Goal: Information Seeking & Learning: Understand process/instructions

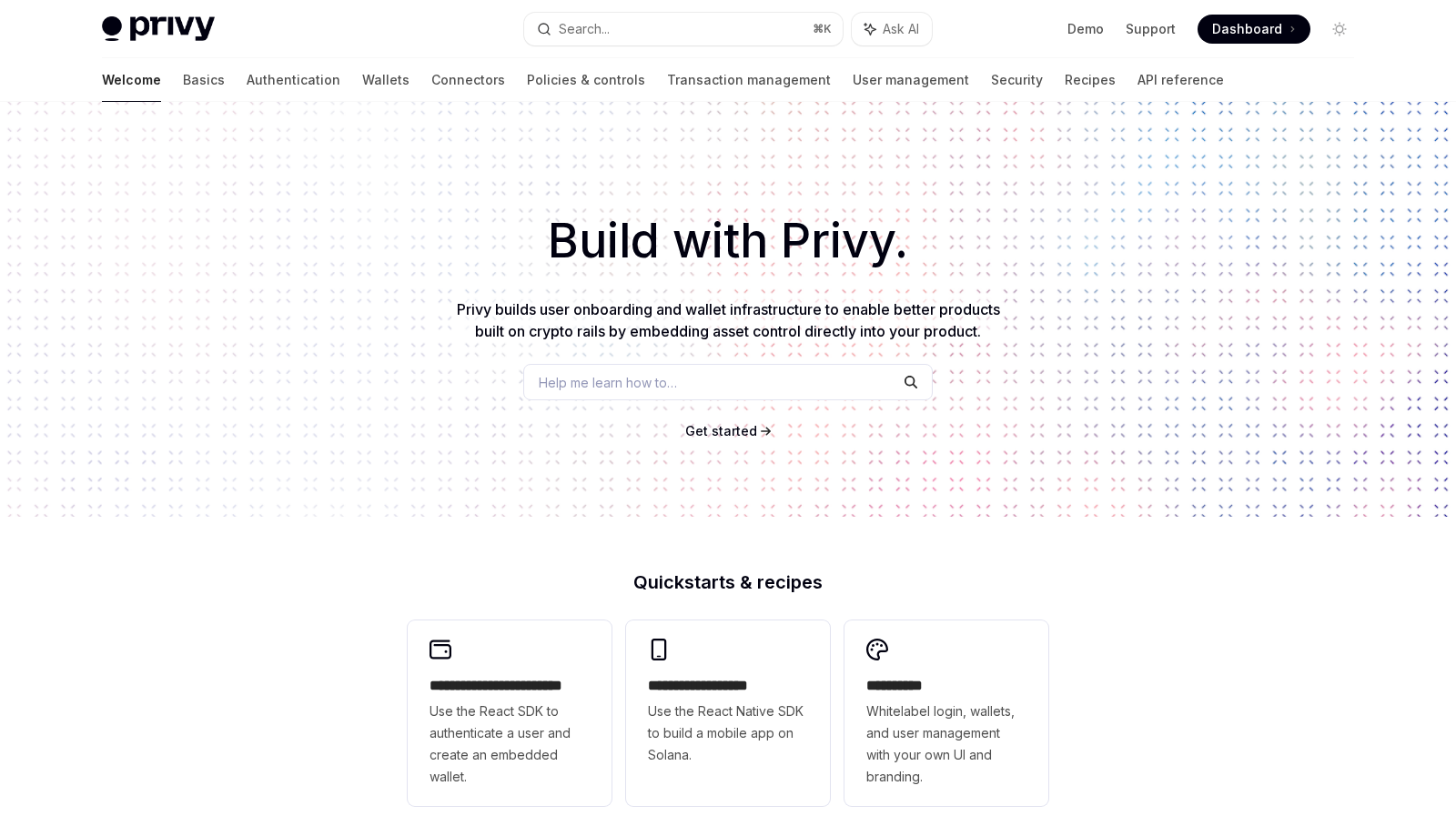
click at [583, 234] on h1 "Build with Privy." at bounding box center [728, 241] width 1397 height 71
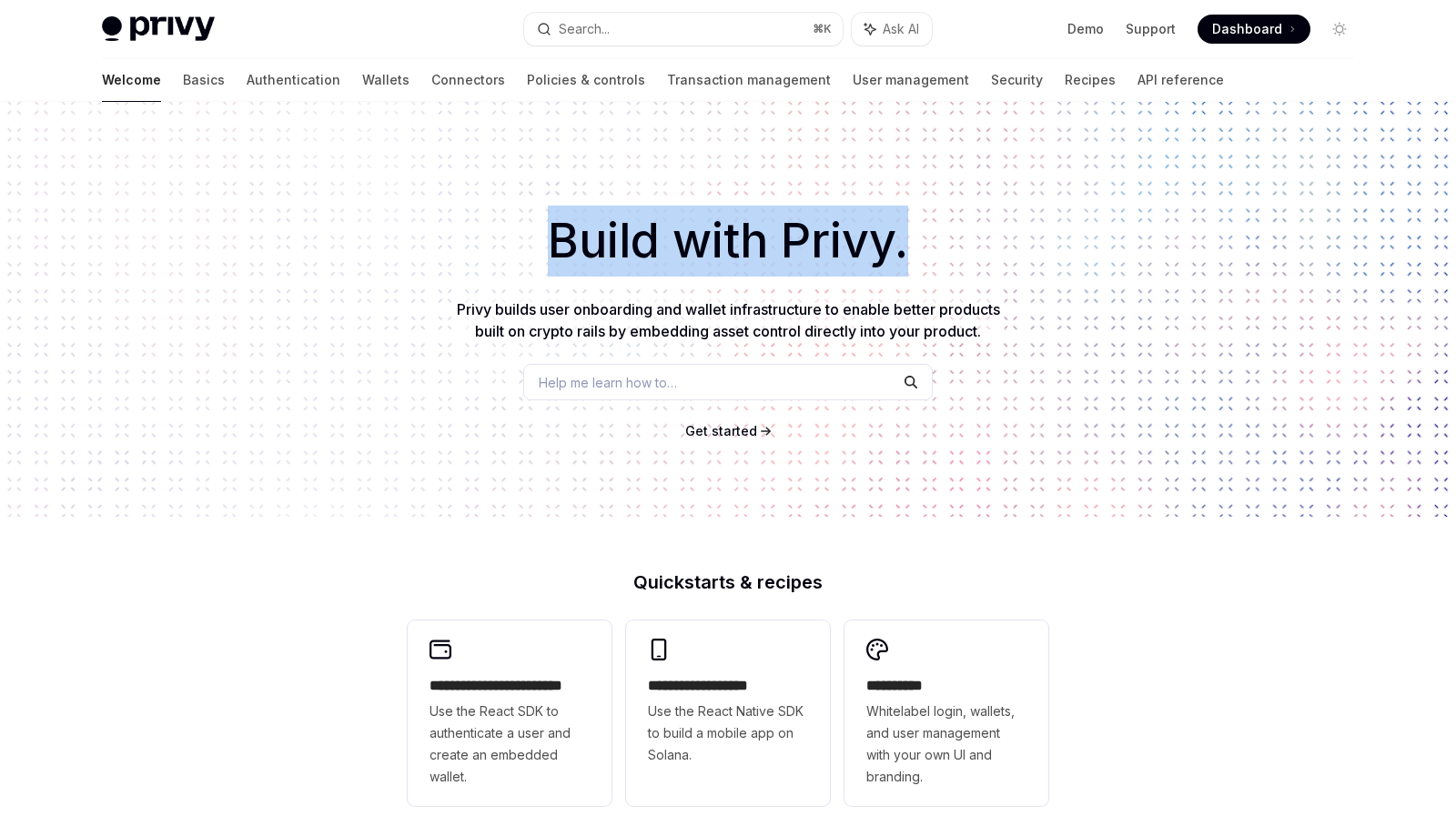
click at [583, 234] on h1 "Build with Privy." at bounding box center [728, 241] width 1397 height 71
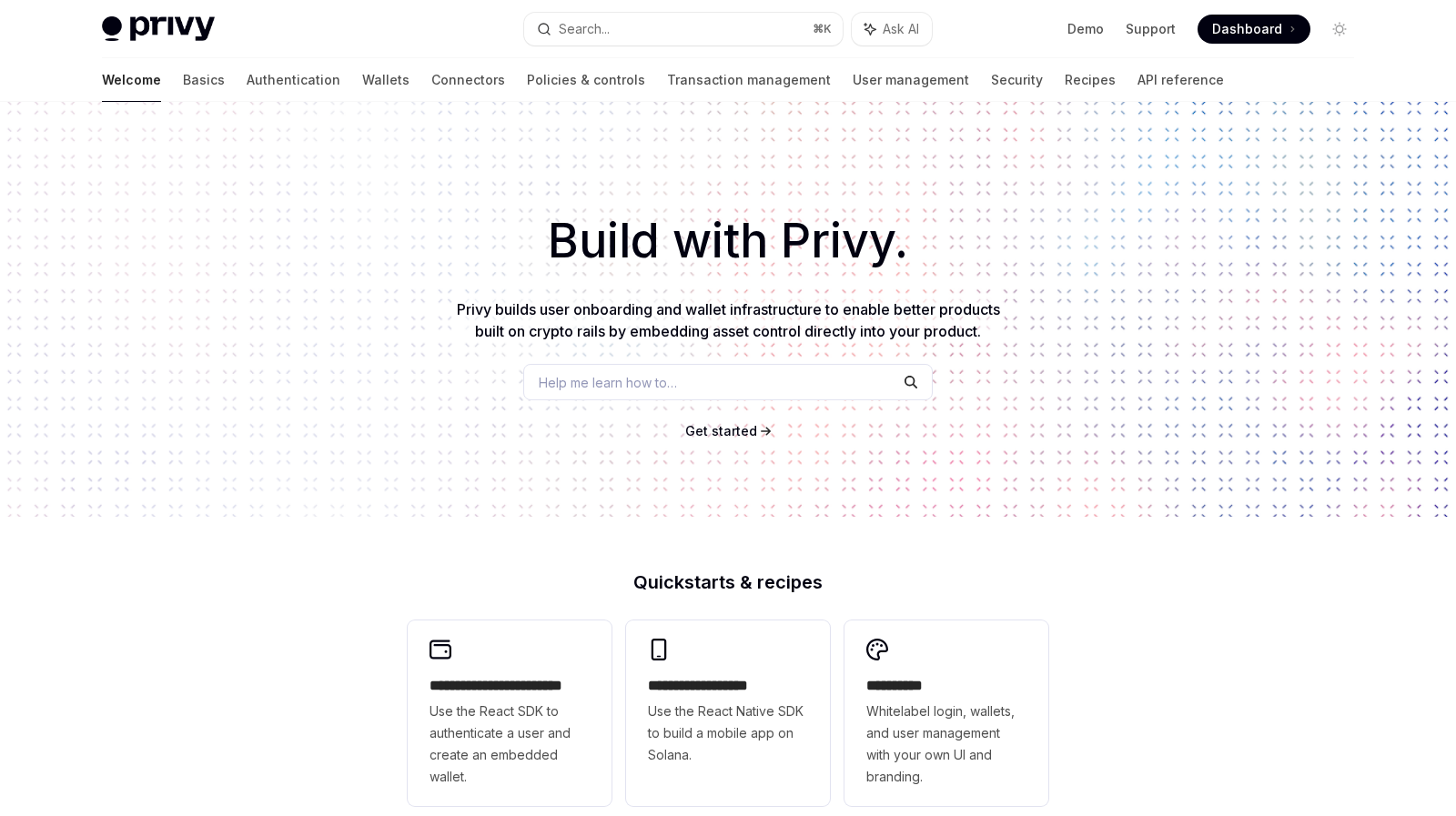
click at [682, 239] on h1 "Build with Privy." at bounding box center [728, 241] width 1397 height 71
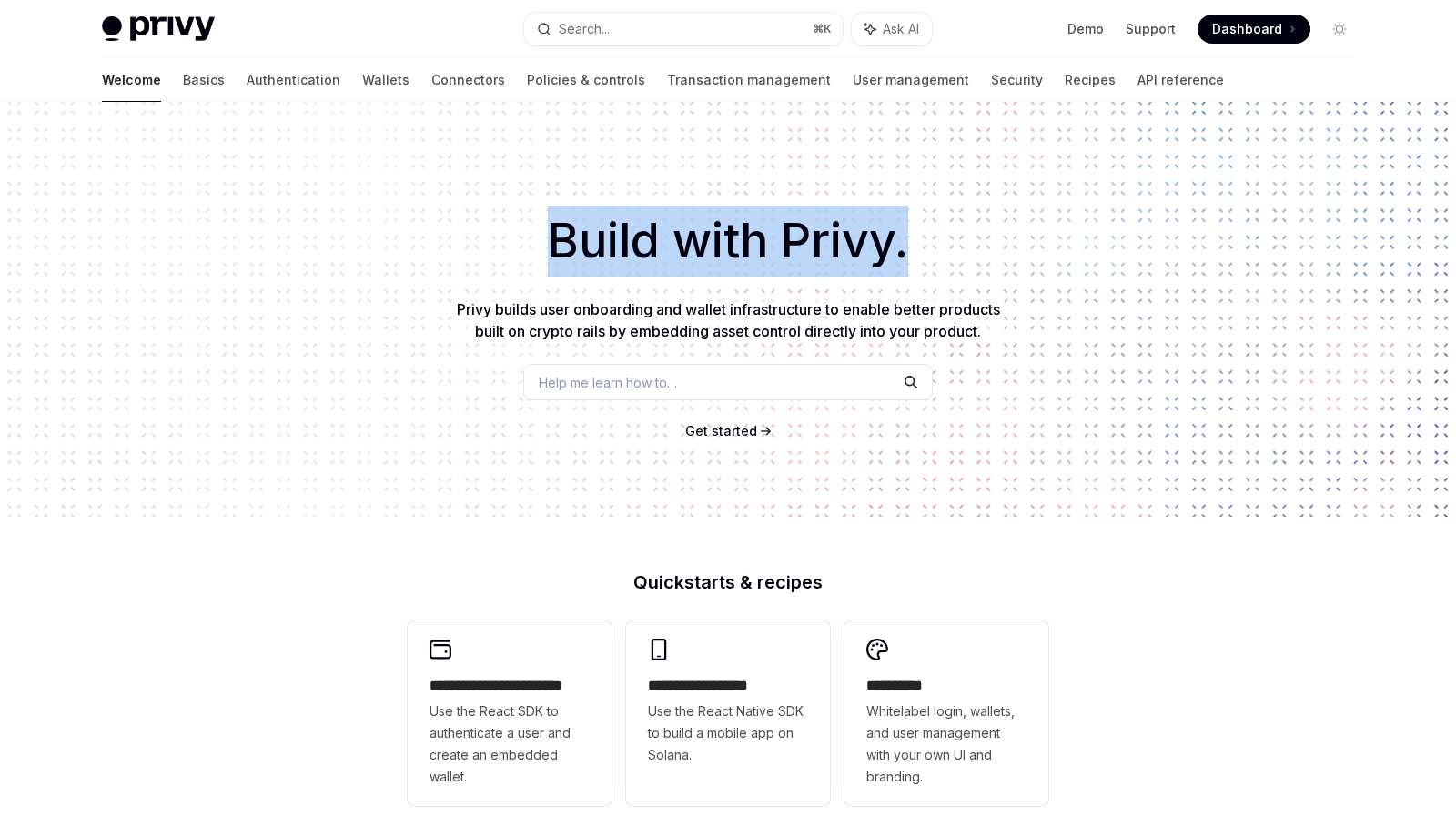
click at [682, 239] on h1 "Build with Privy." at bounding box center [728, 241] width 1397 height 71
click at [682, 206] on h1 "Build with Privy." at bounding box center [728, 241] width 1397 height 71
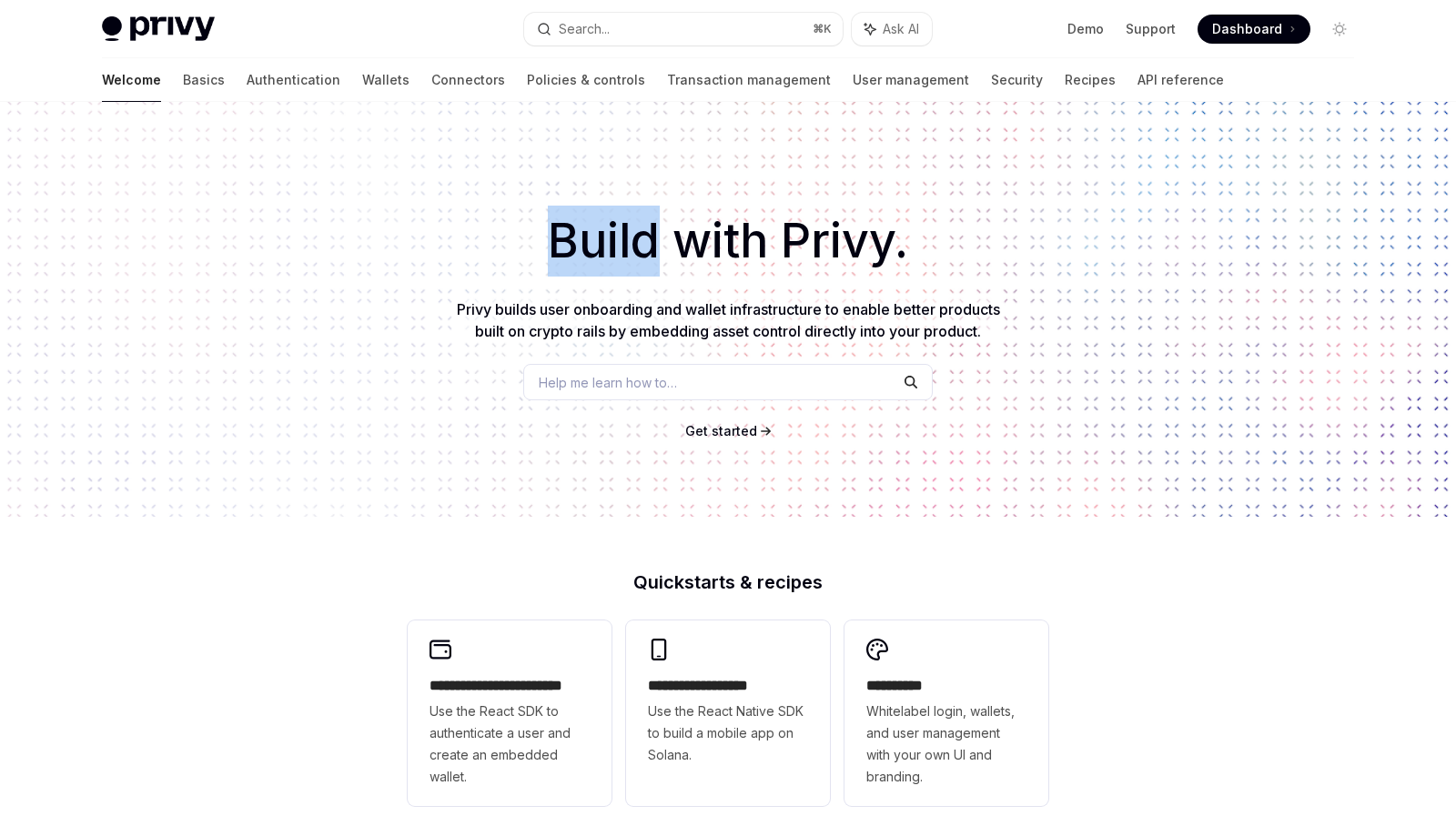
click at [682, 206] on h1 "Build with Privy." at bounding box center [728, 241] width 1397 height 71
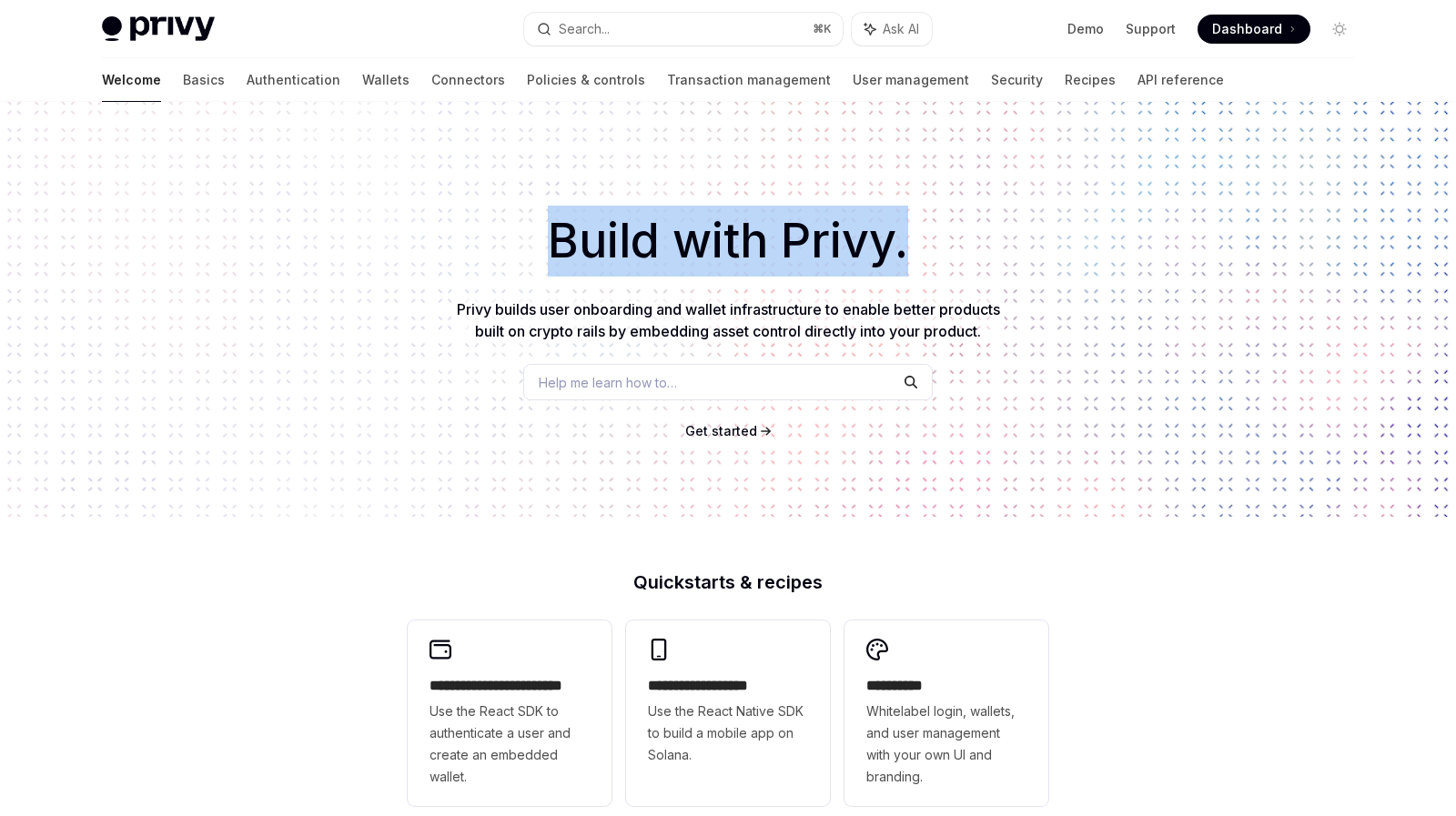
click at [682, 206] on h1 "Build with Privy." at bounding box center [728, 241] width 1397 height 71
click at [675, 229] on h1 "Build with Privy." at bounding box center [728, 241] width 1397 height 71
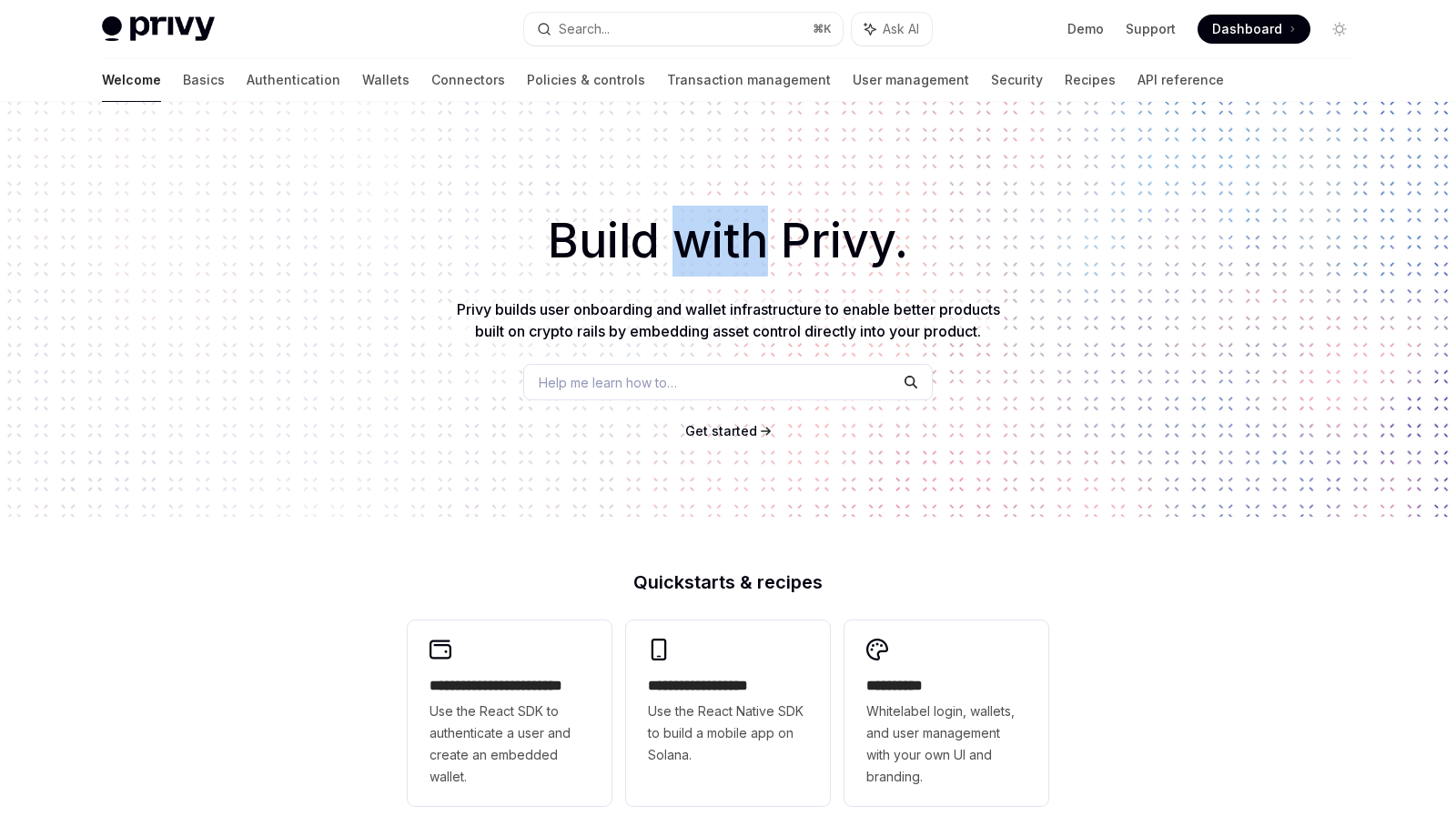
click at [675, 229] on h1 "Build with Privy." at bounding box center [728, 241] width 1397 height 71
click at [681, 199] on div "Build with Privy. Privy builds user onboarding and wallet infrastructure to ena…" at bounding box center [728, 309] width 1456 height 414
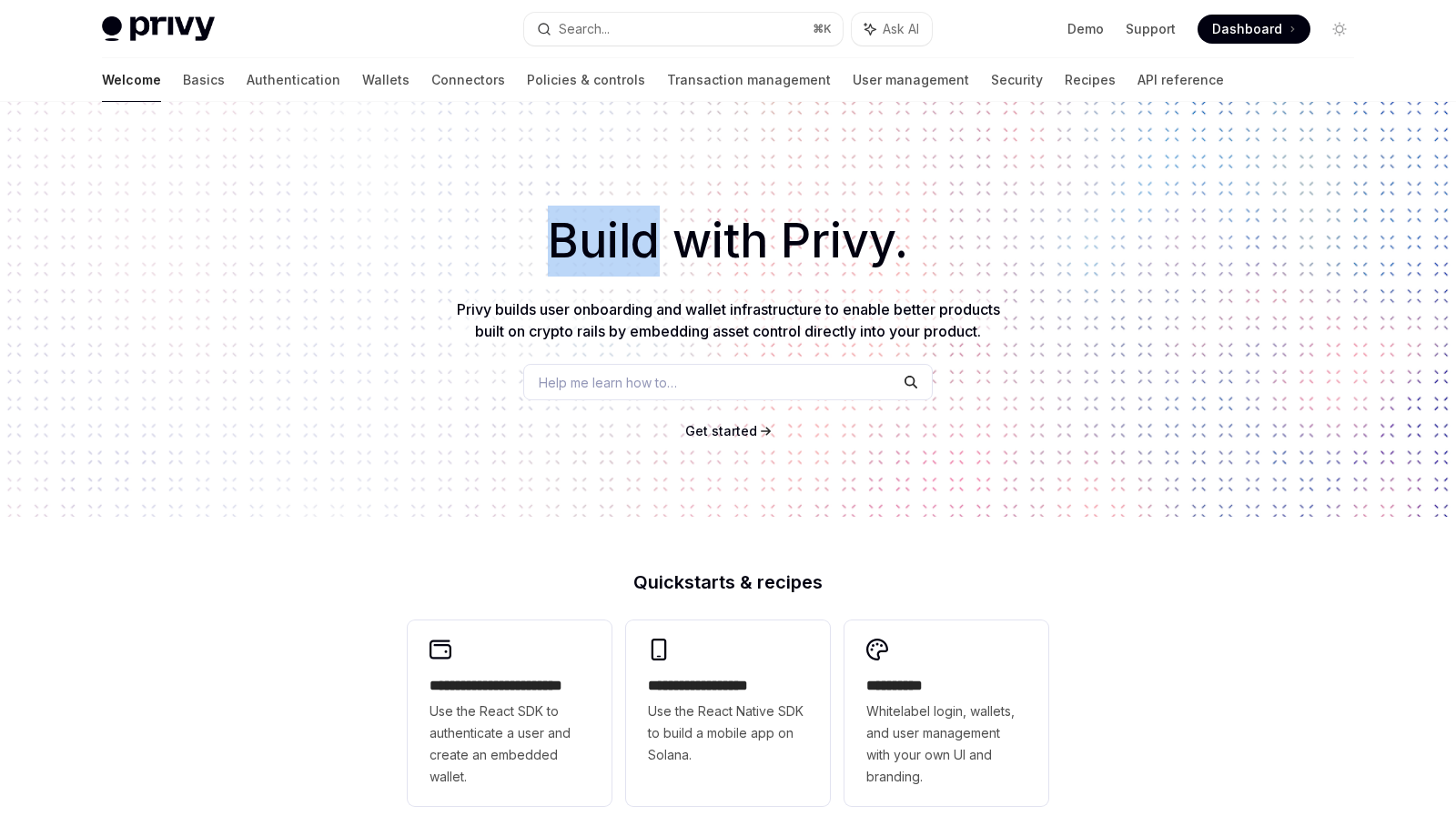
click at [681, 199] on div "Build with Privy. Privy builds user onboarding and wallet infrastructure to ena…" at bounding box center [728, 309] width 1456 height 414
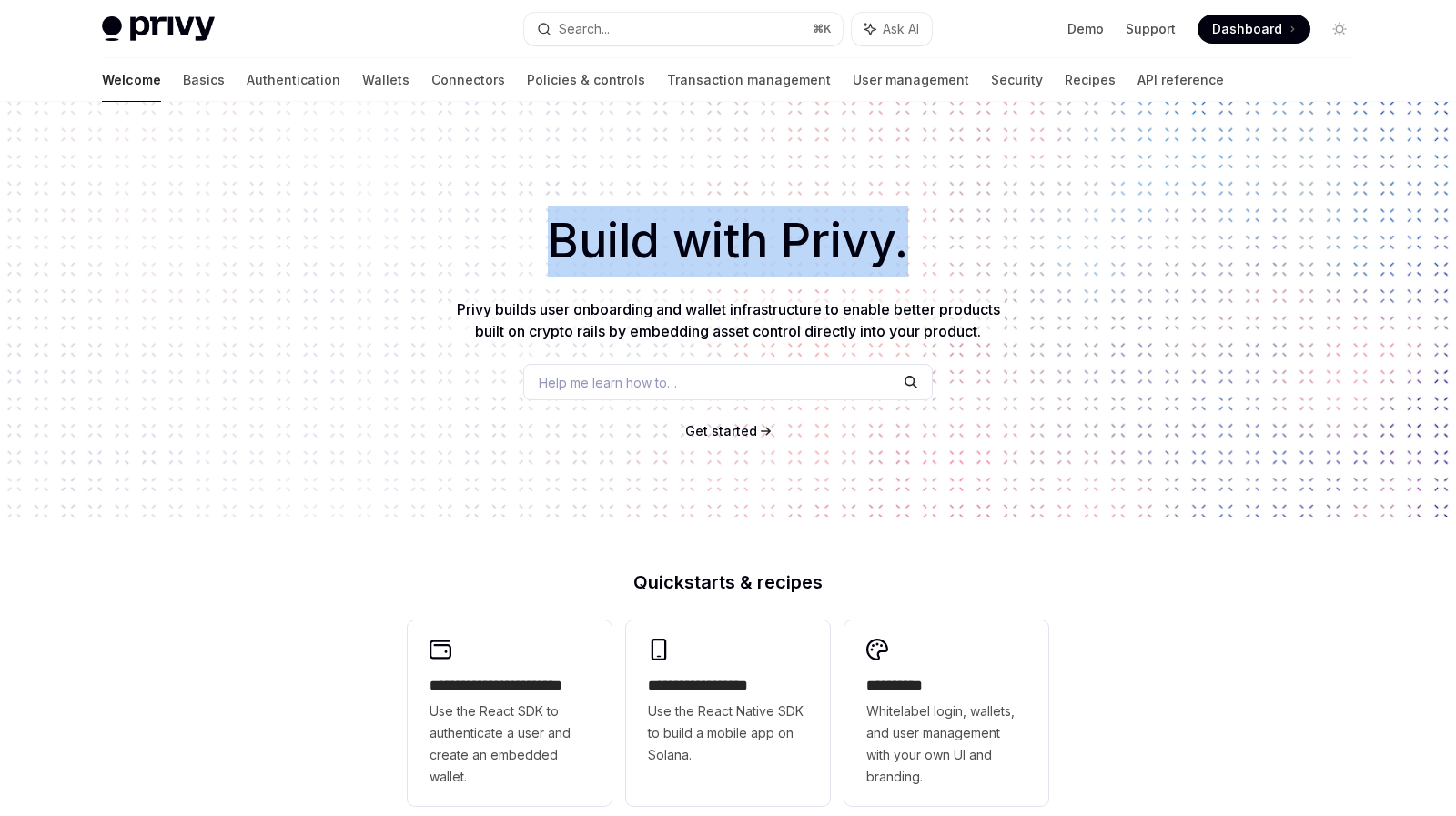
click at [681, 199] on div "Build with Privy. Privy builds user onboarding and wallet infrastructure to ena…" at bounding box center [728, 309] width 1456 height 414
click at [675, 195] on div "Build with Privy. Privy builds user onboarding and wallet infrastructure to ena…" at bounding box center [728, 309] width 1456 height 414
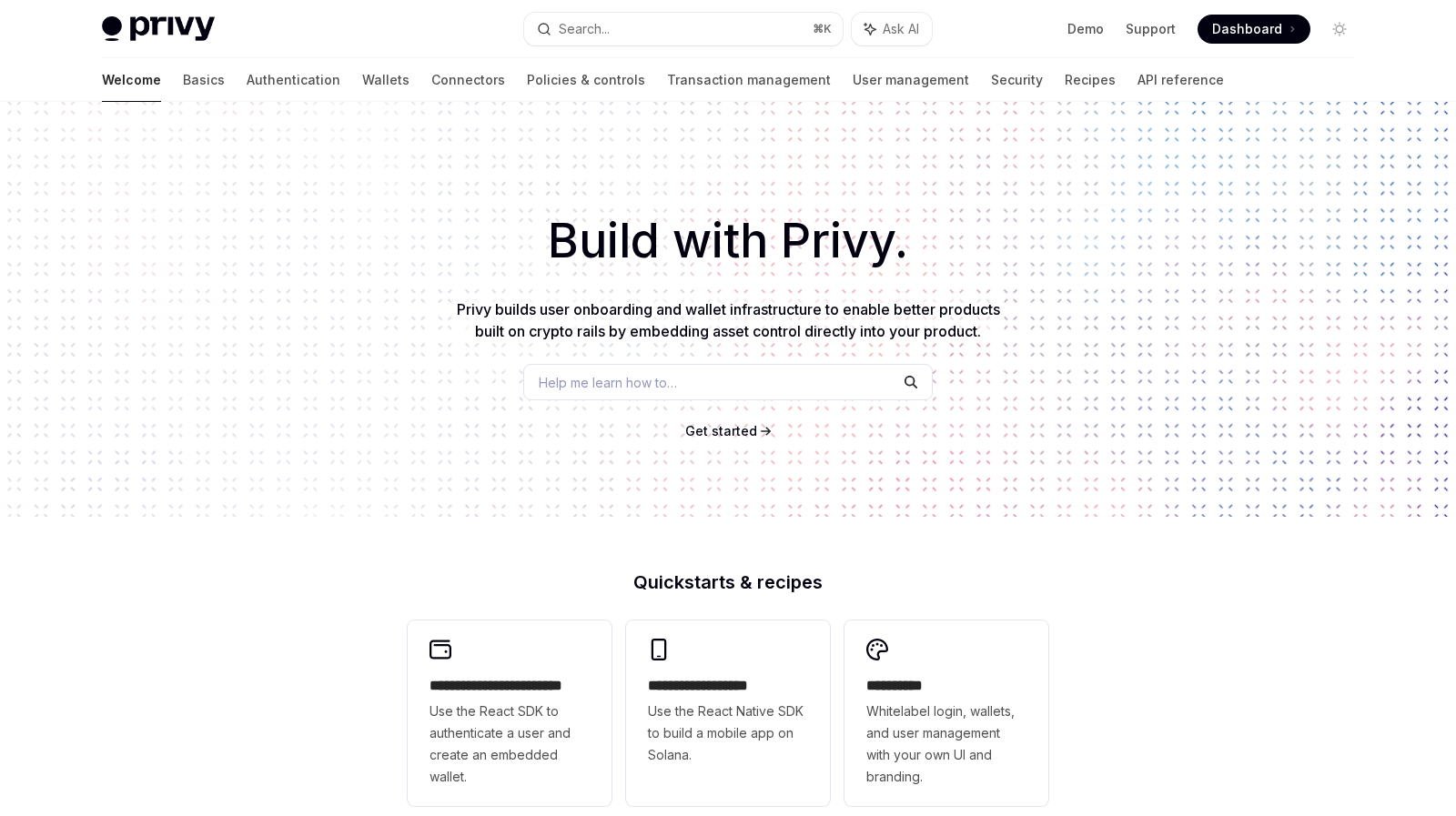
click at [686, 217] on h1 "Build with Privy." at bounding box center [728, 241] width 1397 height 71
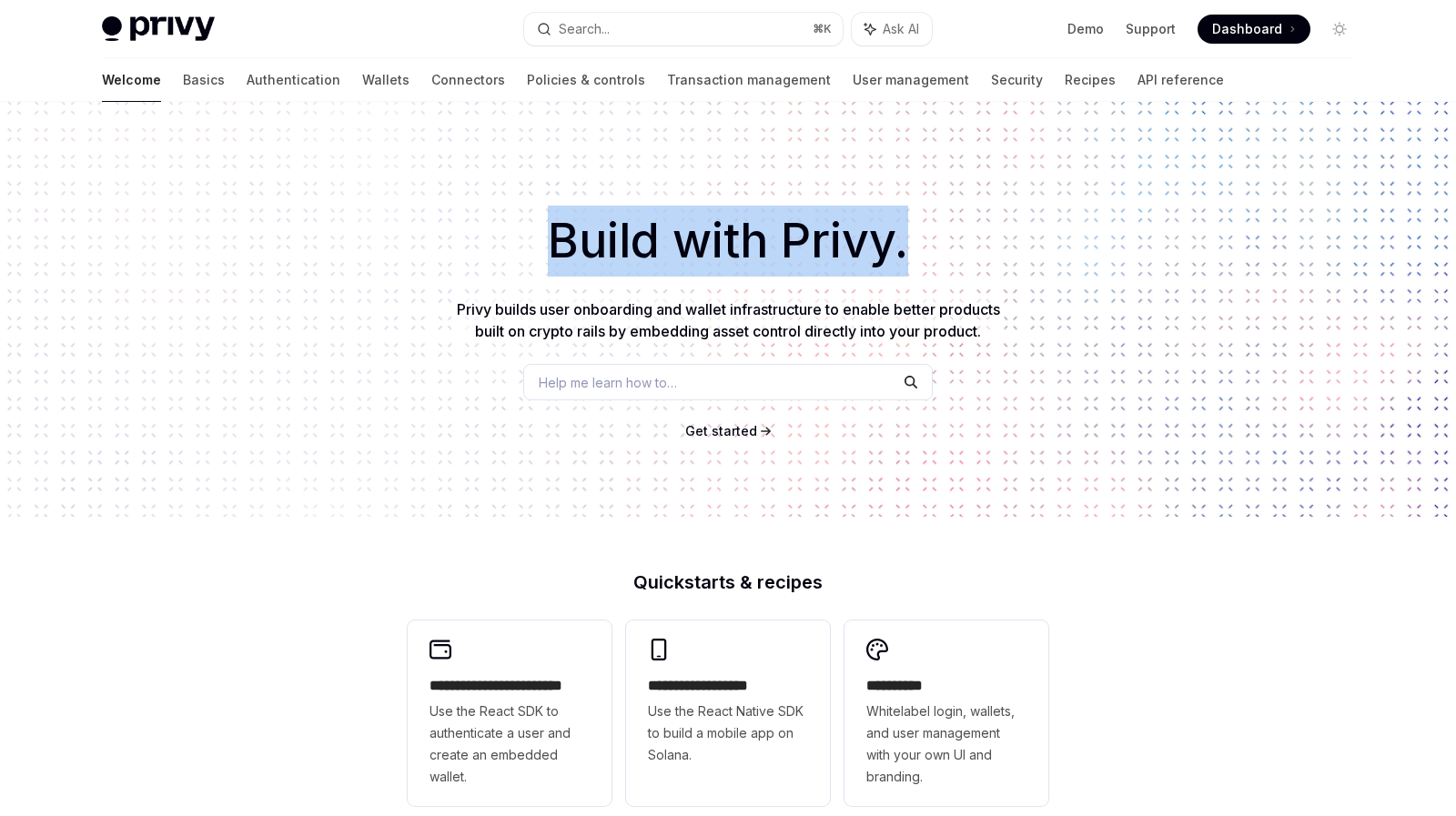
click at [686, 217] on h1 "Build with Privy." at bounding box center [728, 241] width 1397 height 71
click at [689, 170] on div "Build with Privy. Privy builds user onboarding and wallet infrastructure to ena…" at bounding box center [728, 309] width 1456 height 414
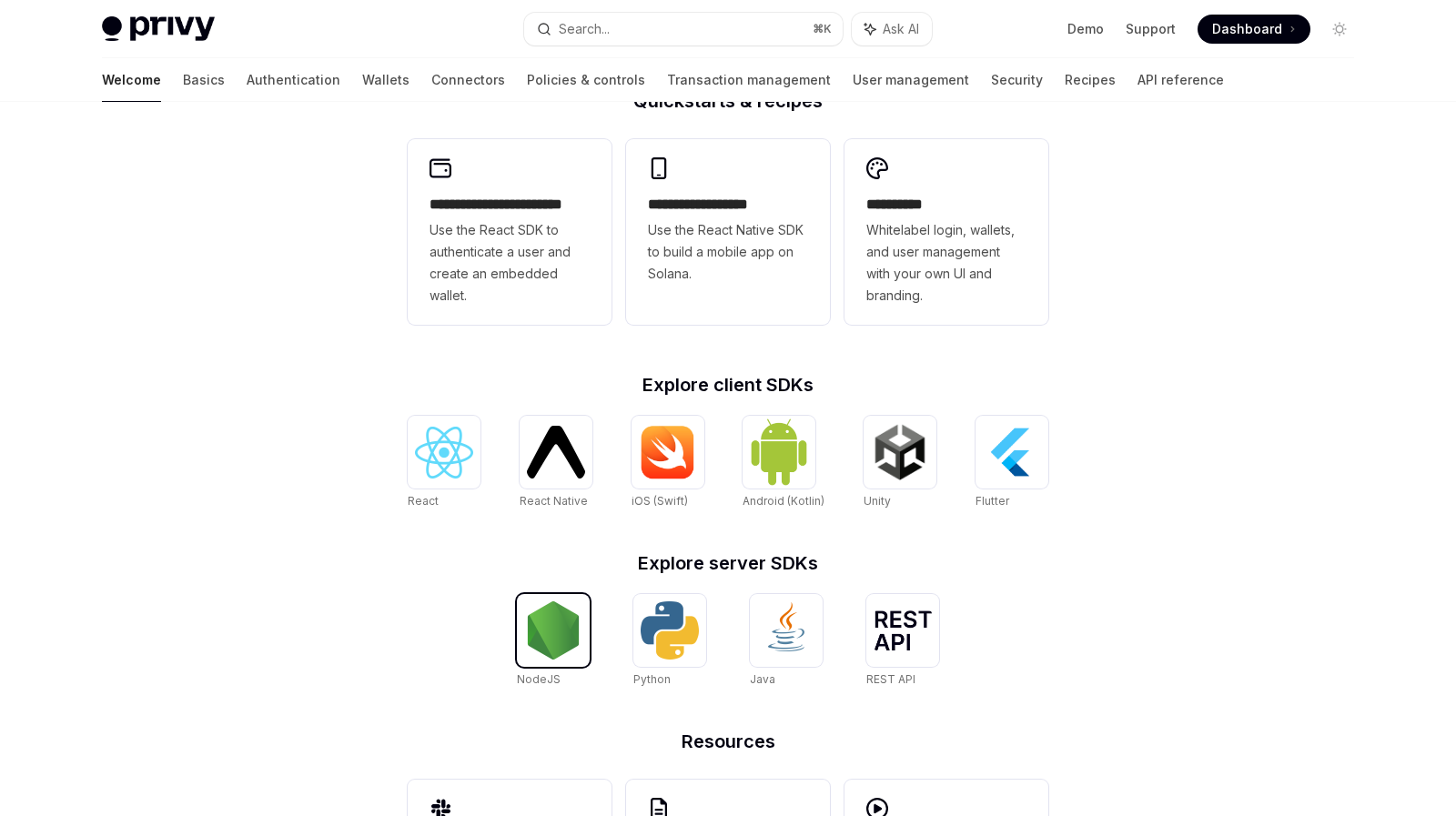
scroll to position [480, 0]
click at [430, 457] on img at bounding box center [443, 453] width 58 height 52
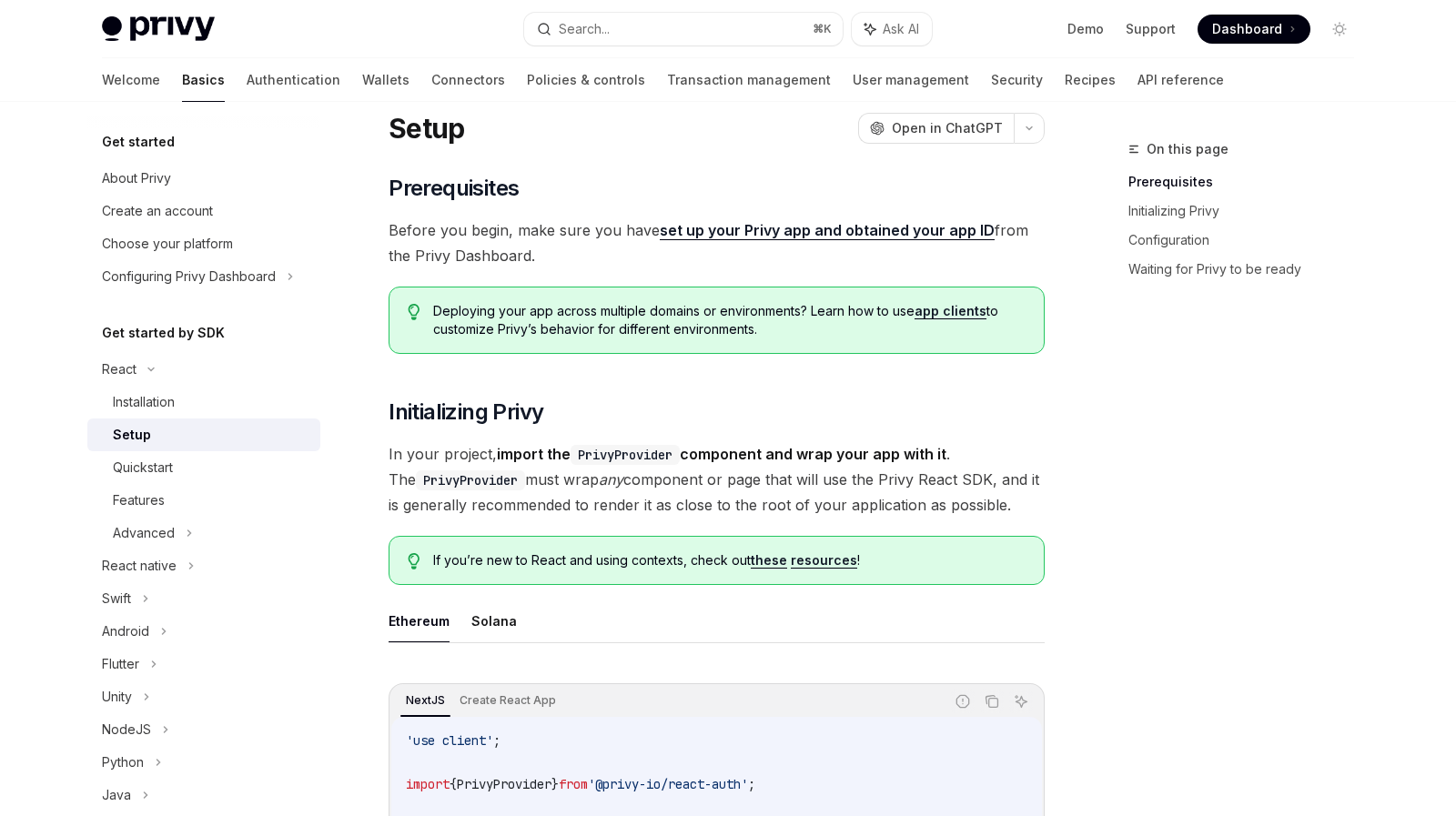
scroll to position [116, 0]
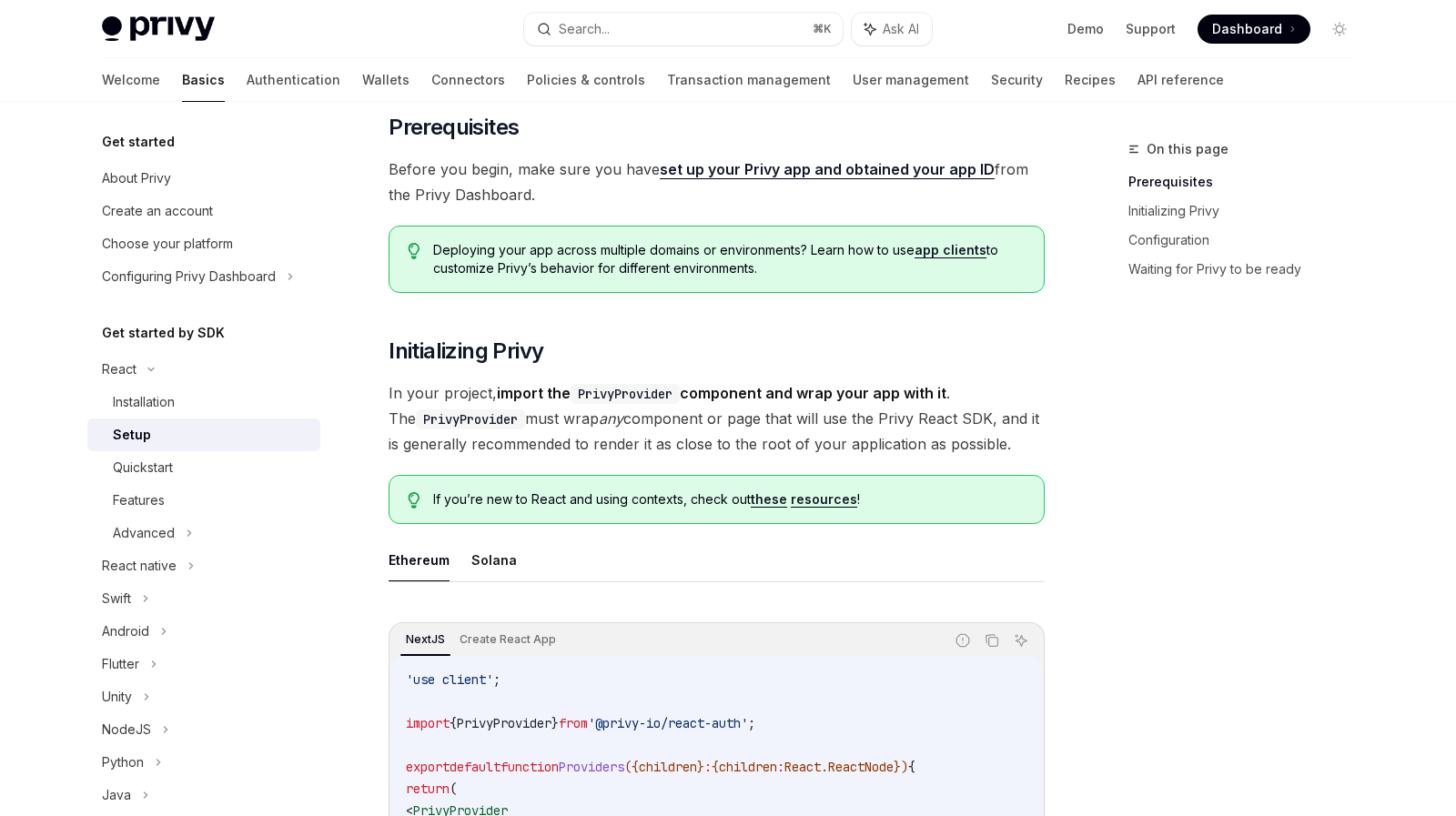
click at [604, 385] on code "PrivyProvider" at bounding box center [624, 394] width 109 height 20
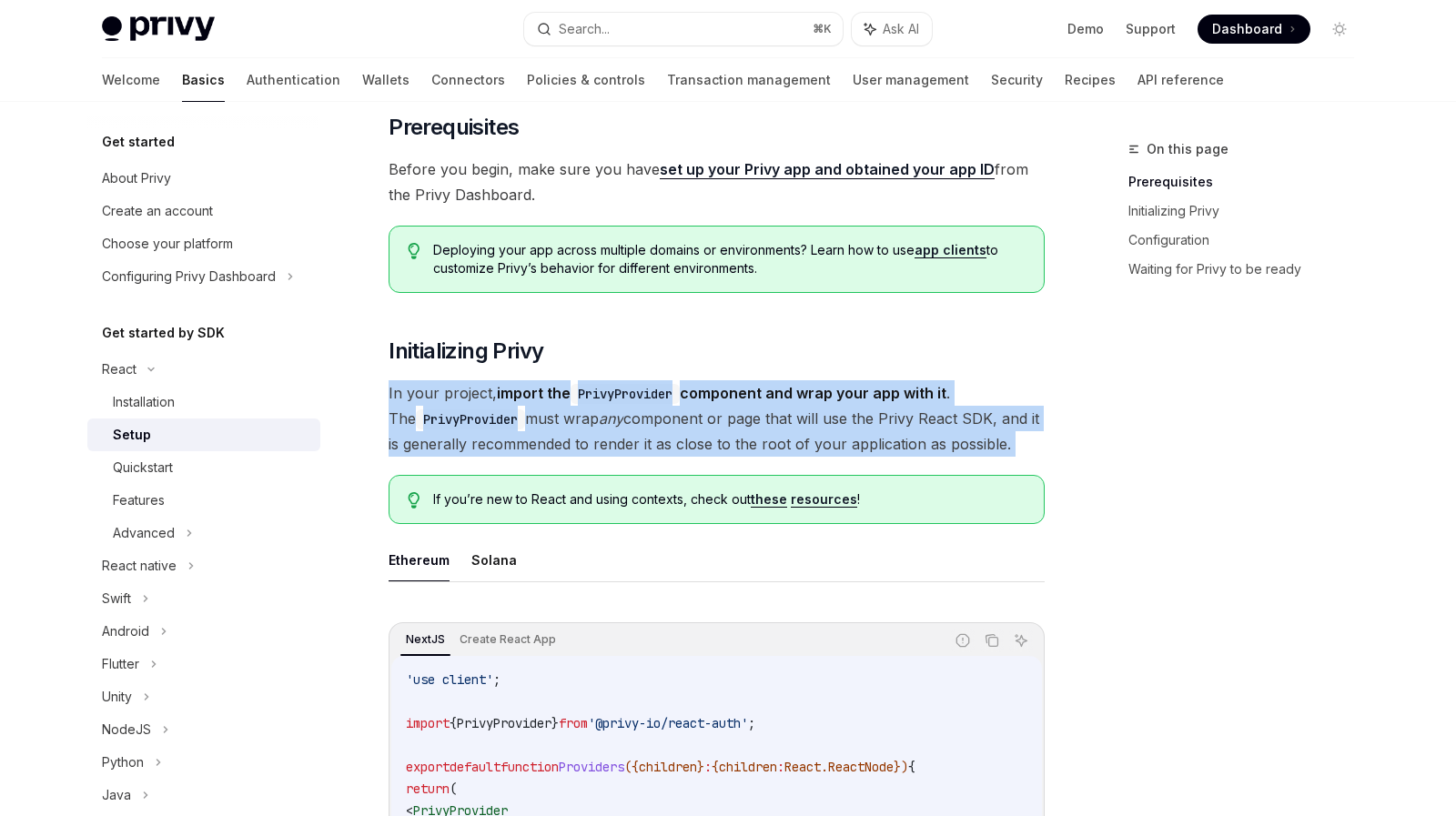
click at [604, 385] on code "PrivyProvider" at bounding box center [624, 394] width 109 height 20
click at [599, 425] on em "any" at bounding box center [610, 418] width 25 height 18
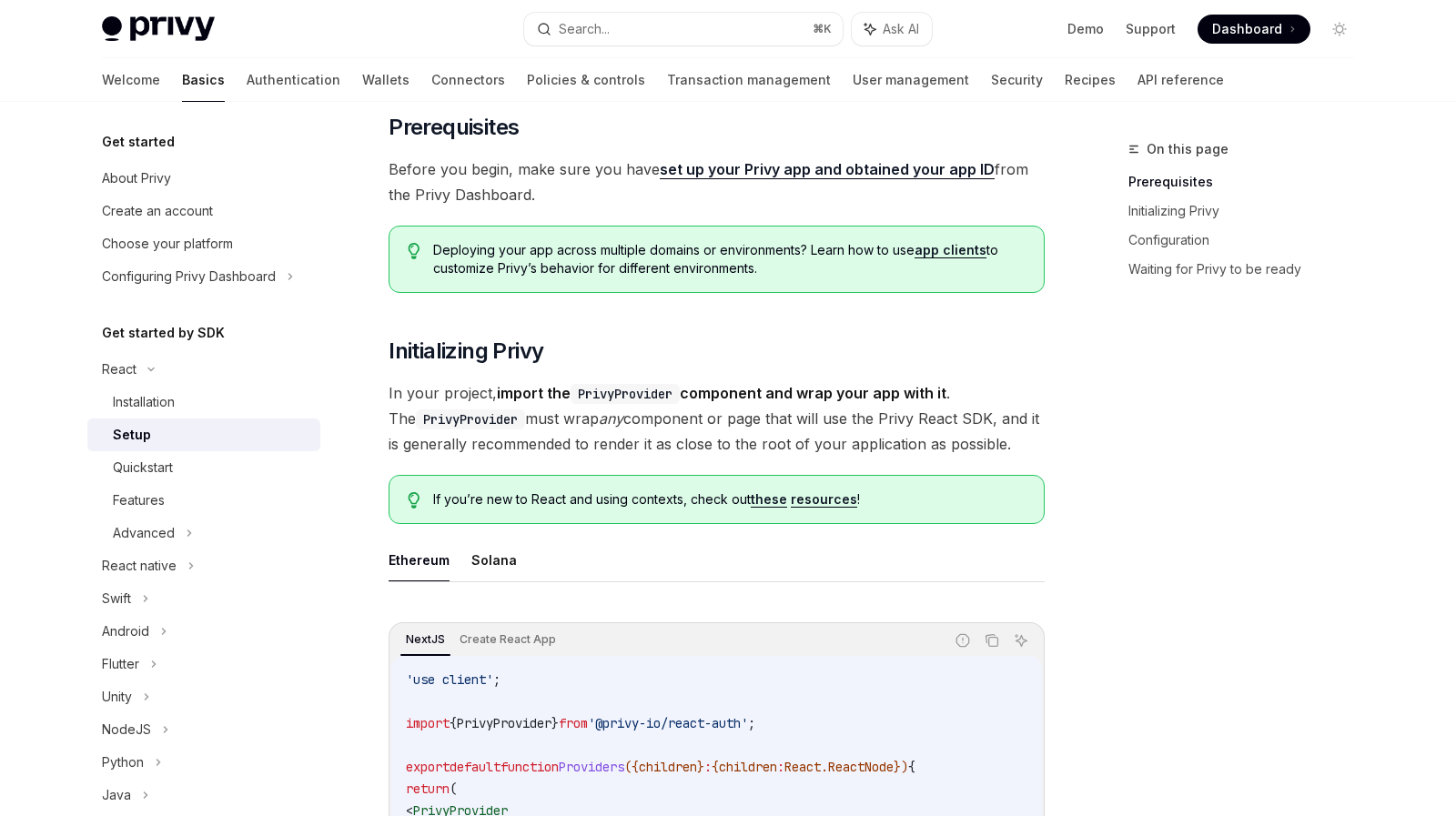
click at [614, 392] on code "PrivyProvider" at bounding box center [624, 394] width 109 height 20
click at [500, 348] on span "Initializing Privy" at bounding box center [466, 351] width 155 height 30
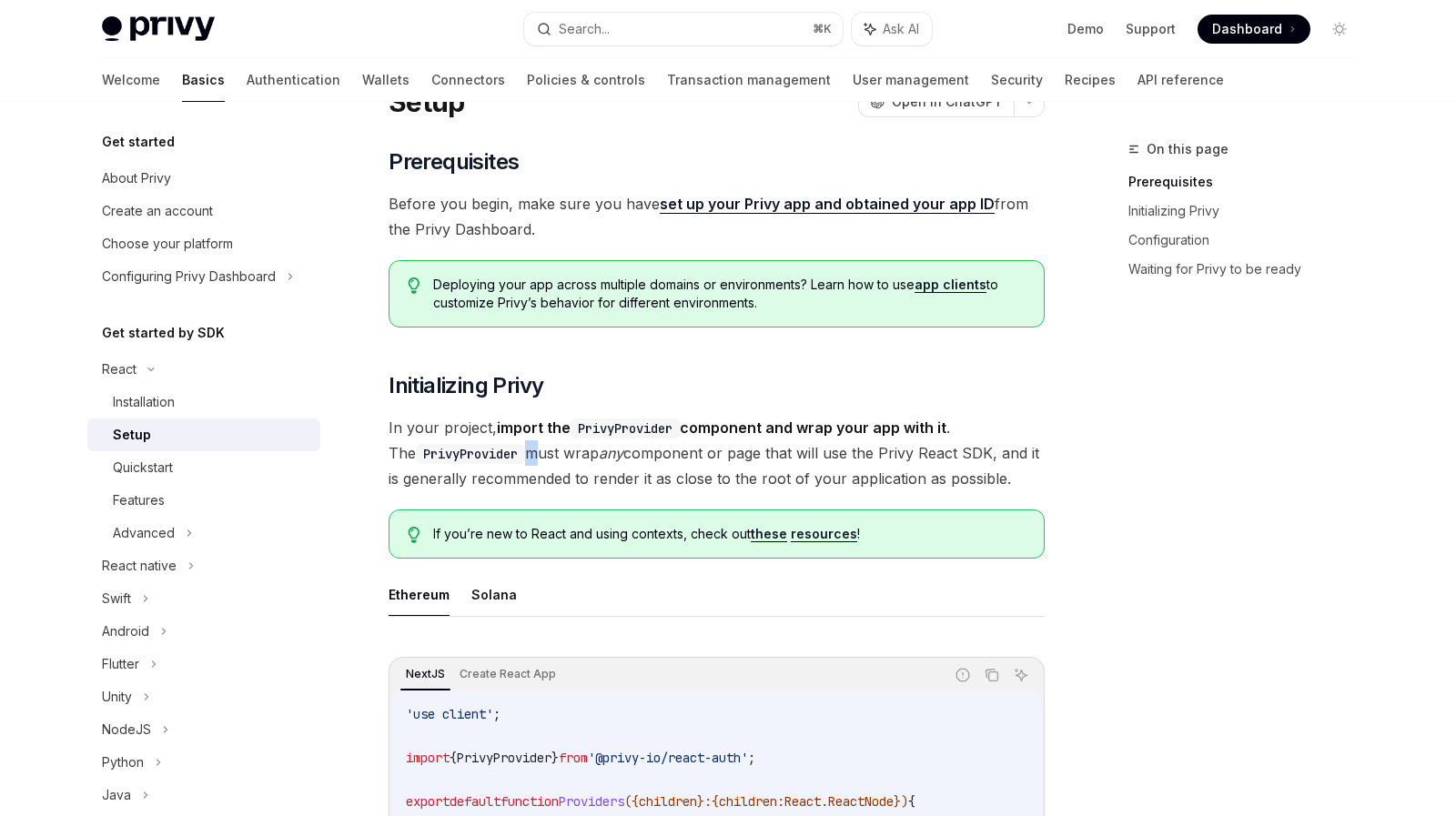
scroll to position [56, 0]
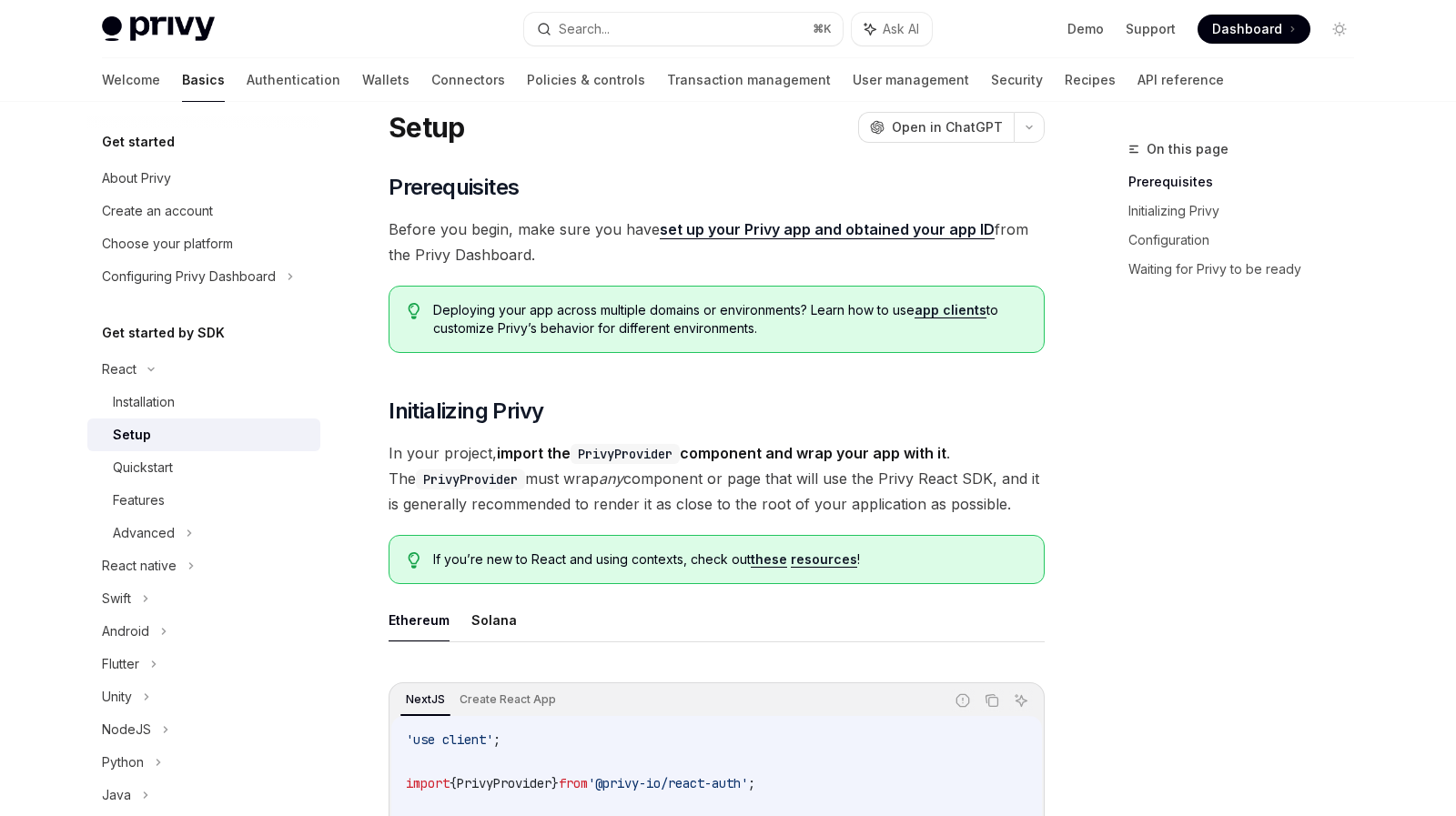
click at [606, 267] on span "Before you begin, make sure you have set up your Privy app and obtained your ap…" at bounding box center [717, 242] width 656 height 51
click at [592, 309] on span "Deploying your app across multiple domains or environments? Learn how to use ap…" at bounding box center [729, 319] width 593 height 36
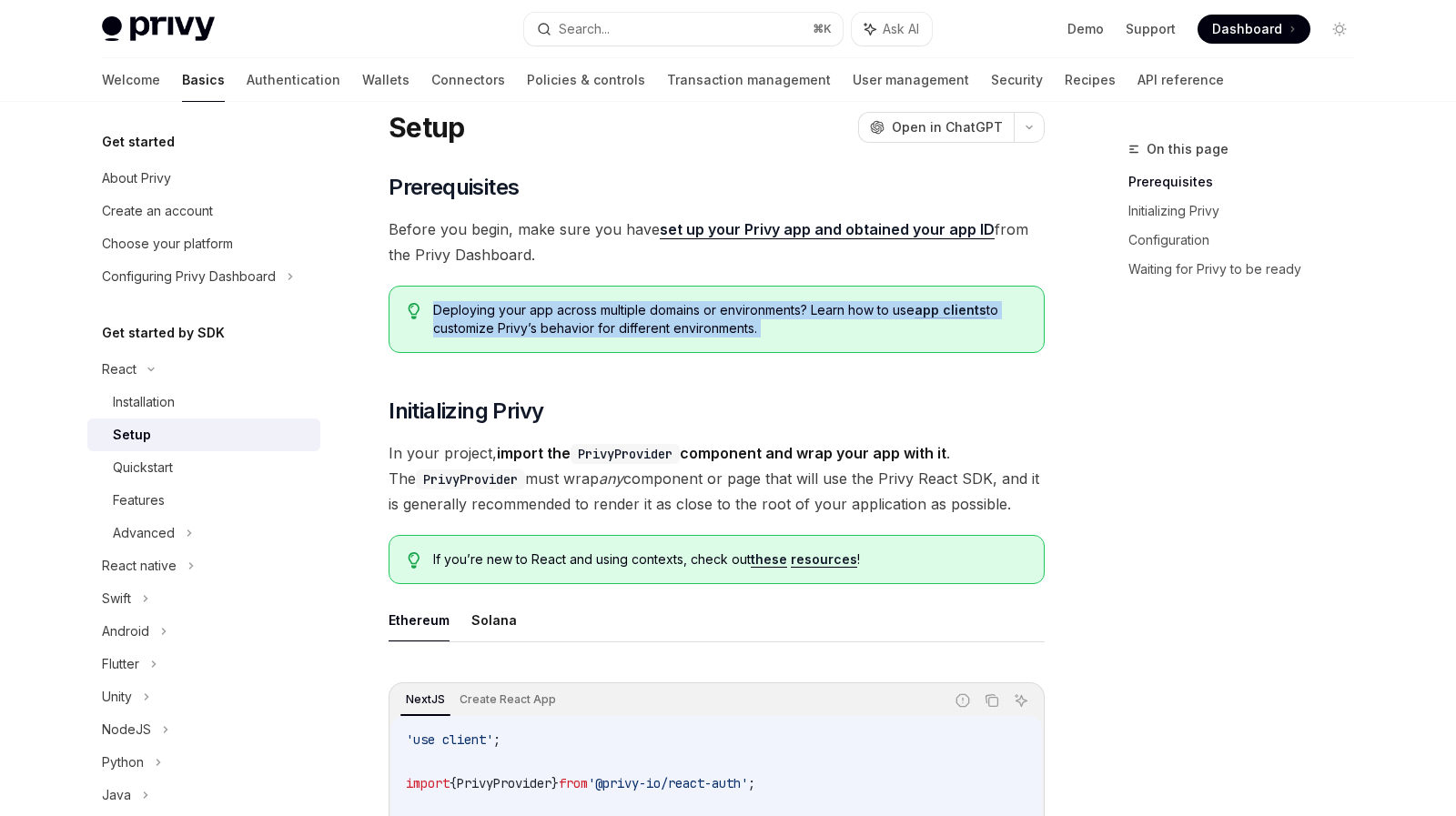
click at [592, 309] on span "Deploying your app across multiple domains or environments? Learn how to use ap…" at bounding box center [729, 319] width 593 height 36
click at [592, 339] on div "Deploying your app across multiple domains or environments? Learn how to use ap…" at bounding box center [717, 319] width 656 height 67
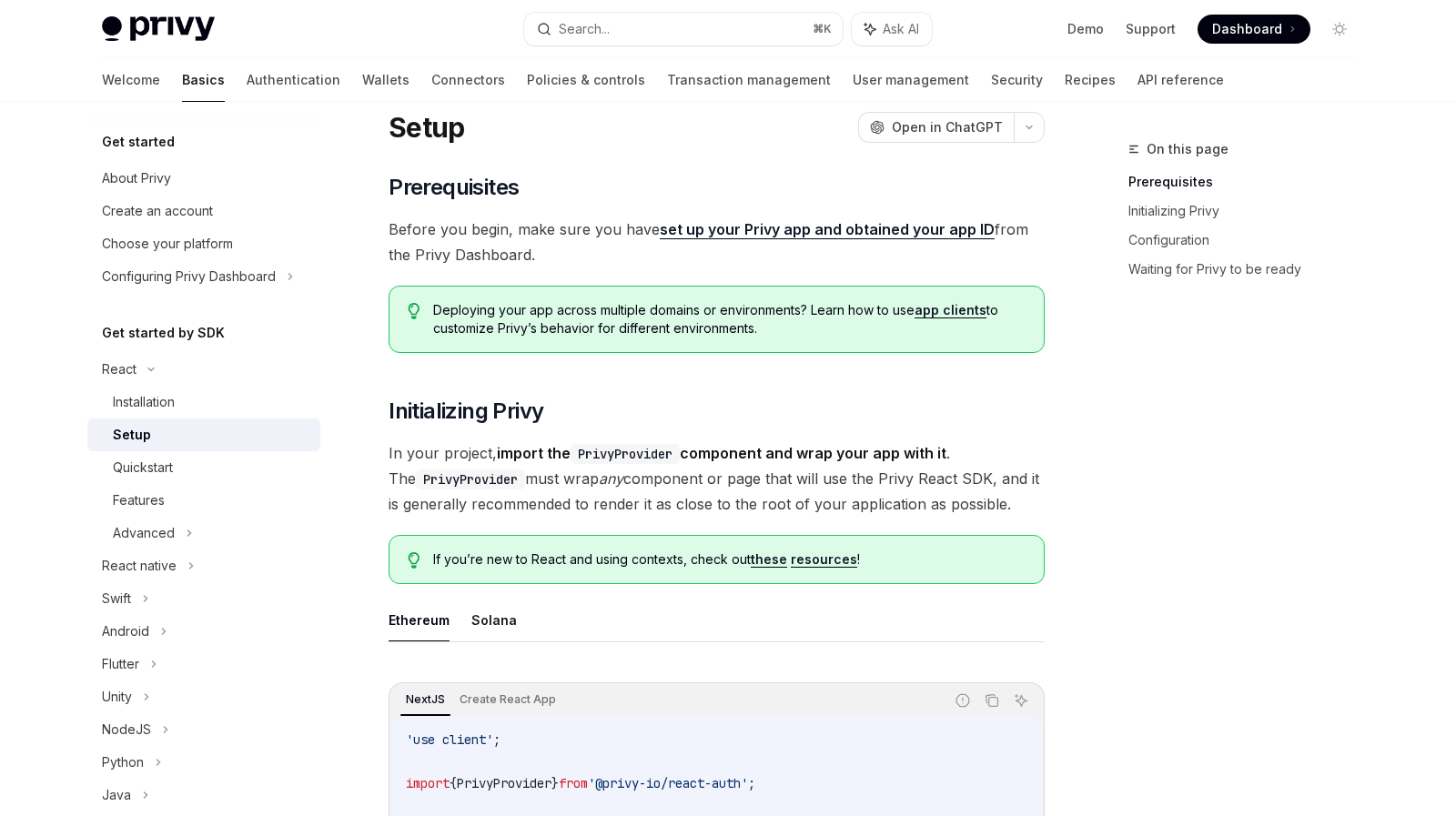
click at [594, 327] on span "Deploying your app across multiple domains or environments? Learn how to use ap…" at bounding box center [729, 319] width 593 height 36
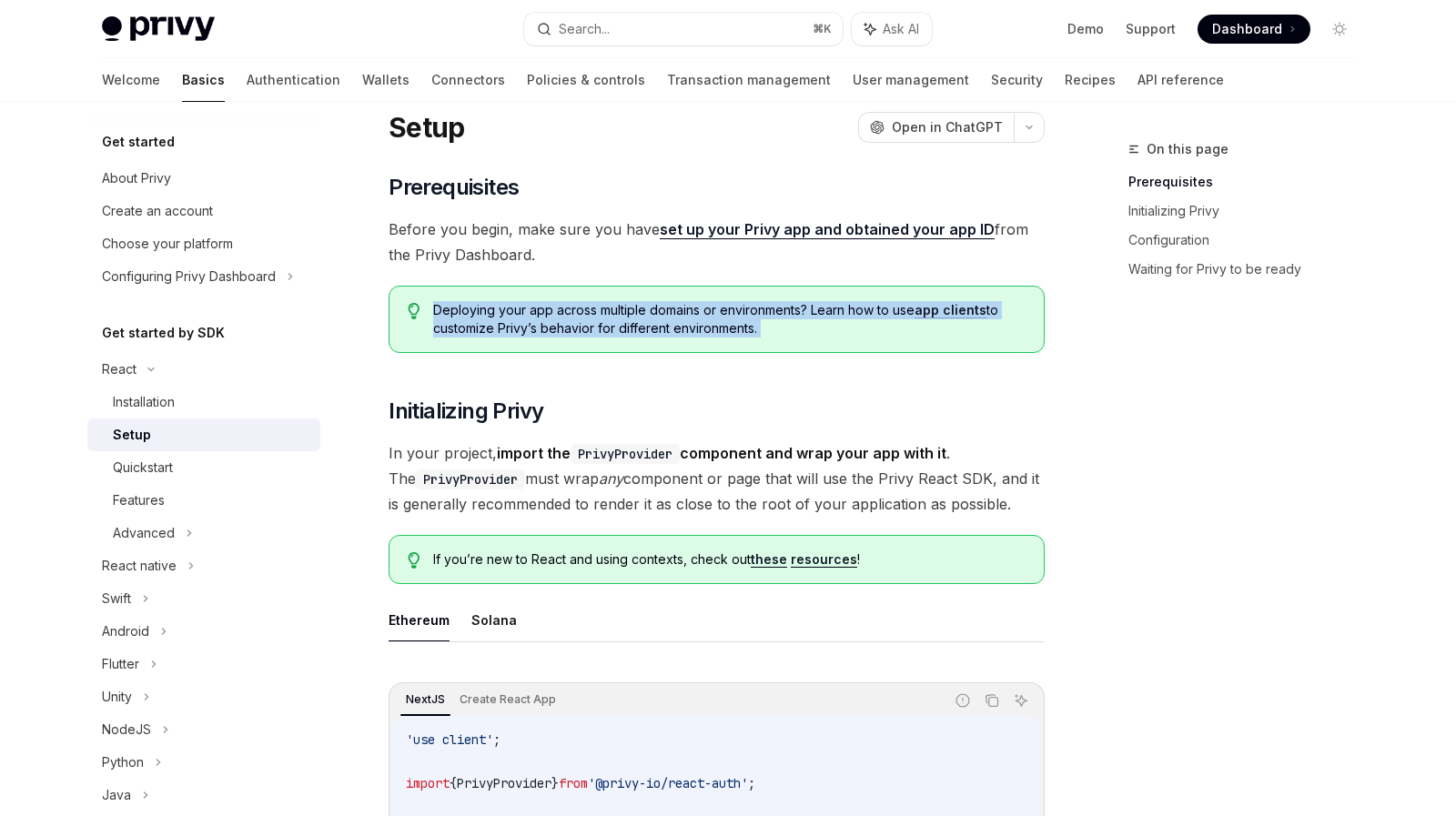
click at [594, 327] on span "Deploying your app across multiple domains or environments? Learn how to use ap…" at bounding box center [729, 319] width 593 height 36
click at [600, 292] on div "Deploying your app across multiple domains or environments? Learn how to use ap…" at bounding box center [717, 319] width 656 height 67
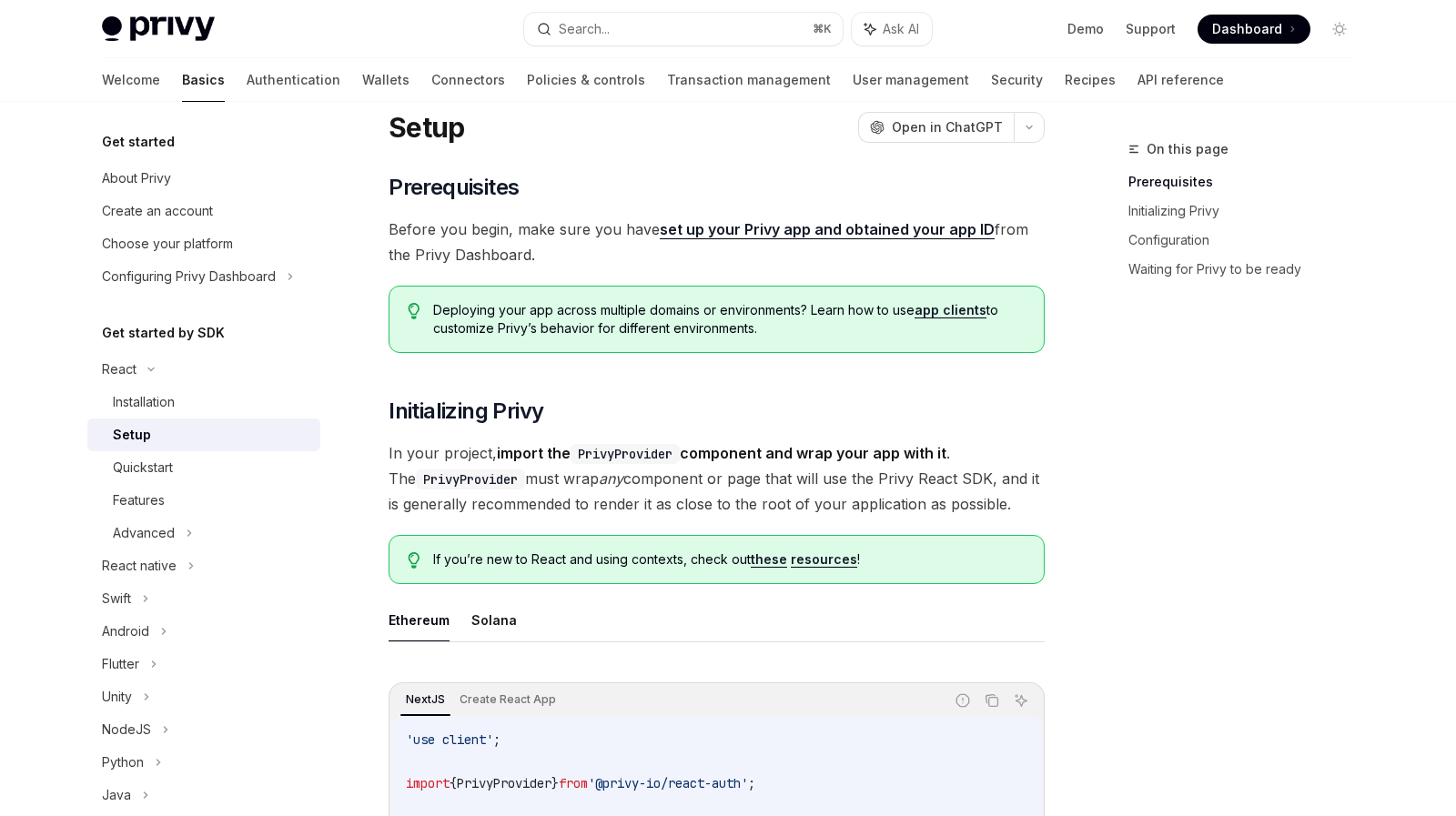
click at [573, 259] on span "Before you begin, make sure you have set up your Privy app and obtained your ap…" at bounding box center [717, 242] width 656 height 51
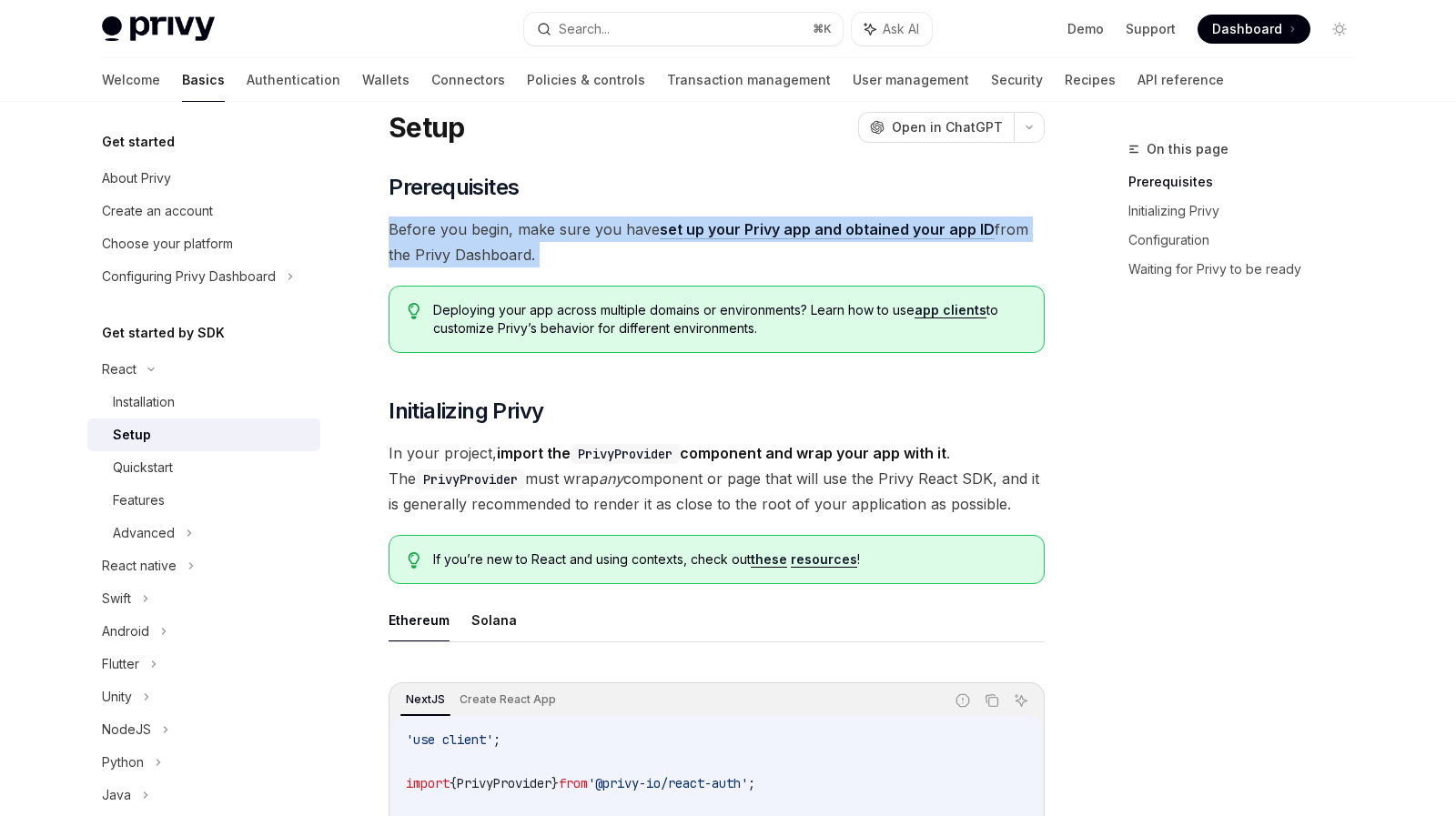
click at [573, 259] on span "Before you begin, make sure you have set up your Privy app and obtained your ap…" at bounding box center [717, 242] width 656 height 51
click at [576, 221] on span "Before you begin, make sure you have set up your Privy app and obtained your ap…" at bounding box center [717, 242] width 656 height 51
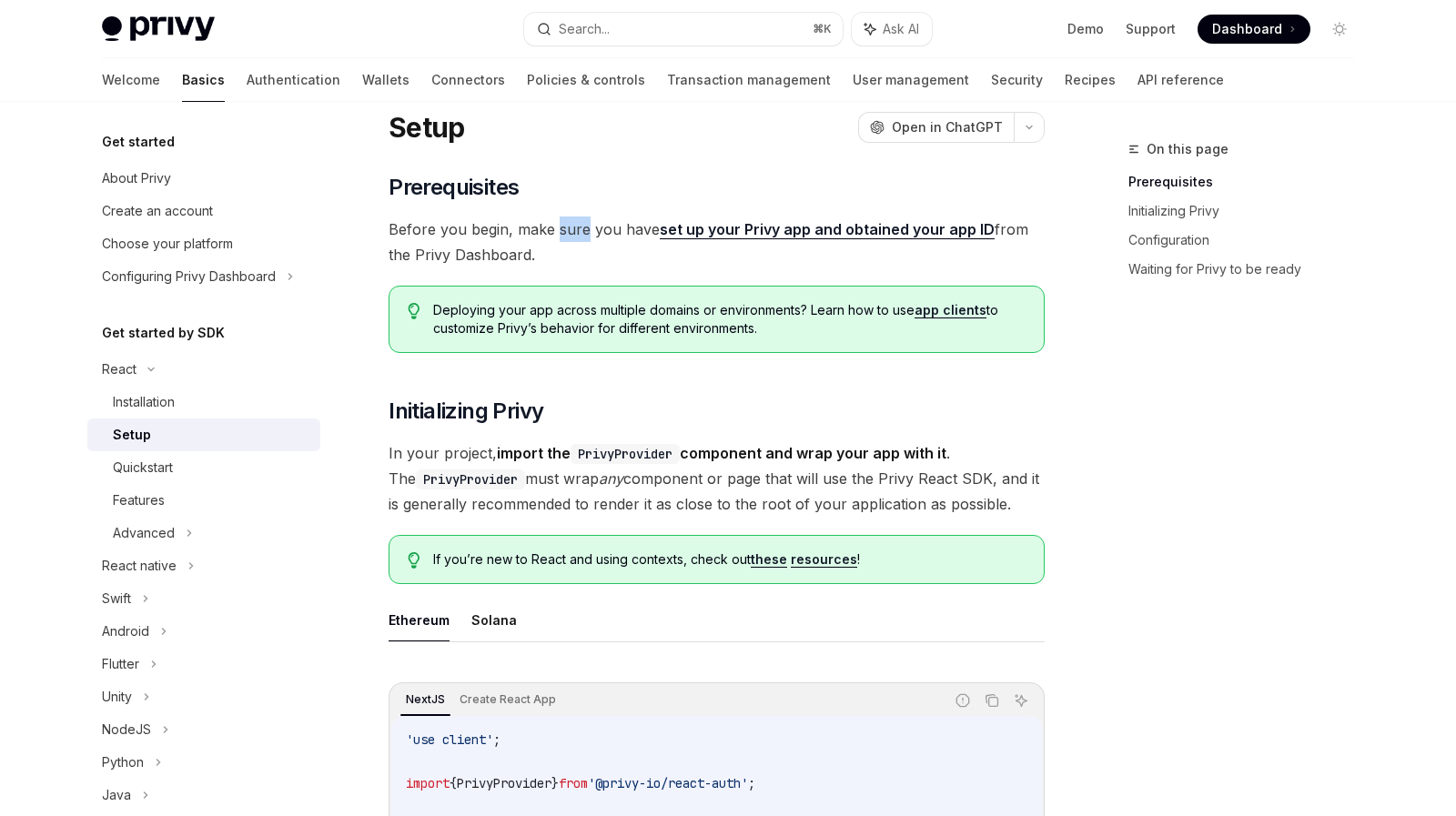
click at [576, 221] on span "Before you begin, make sure you have set up your Privy app and obtained your ap…" at bounding box center [717, 242] width 656 height 51
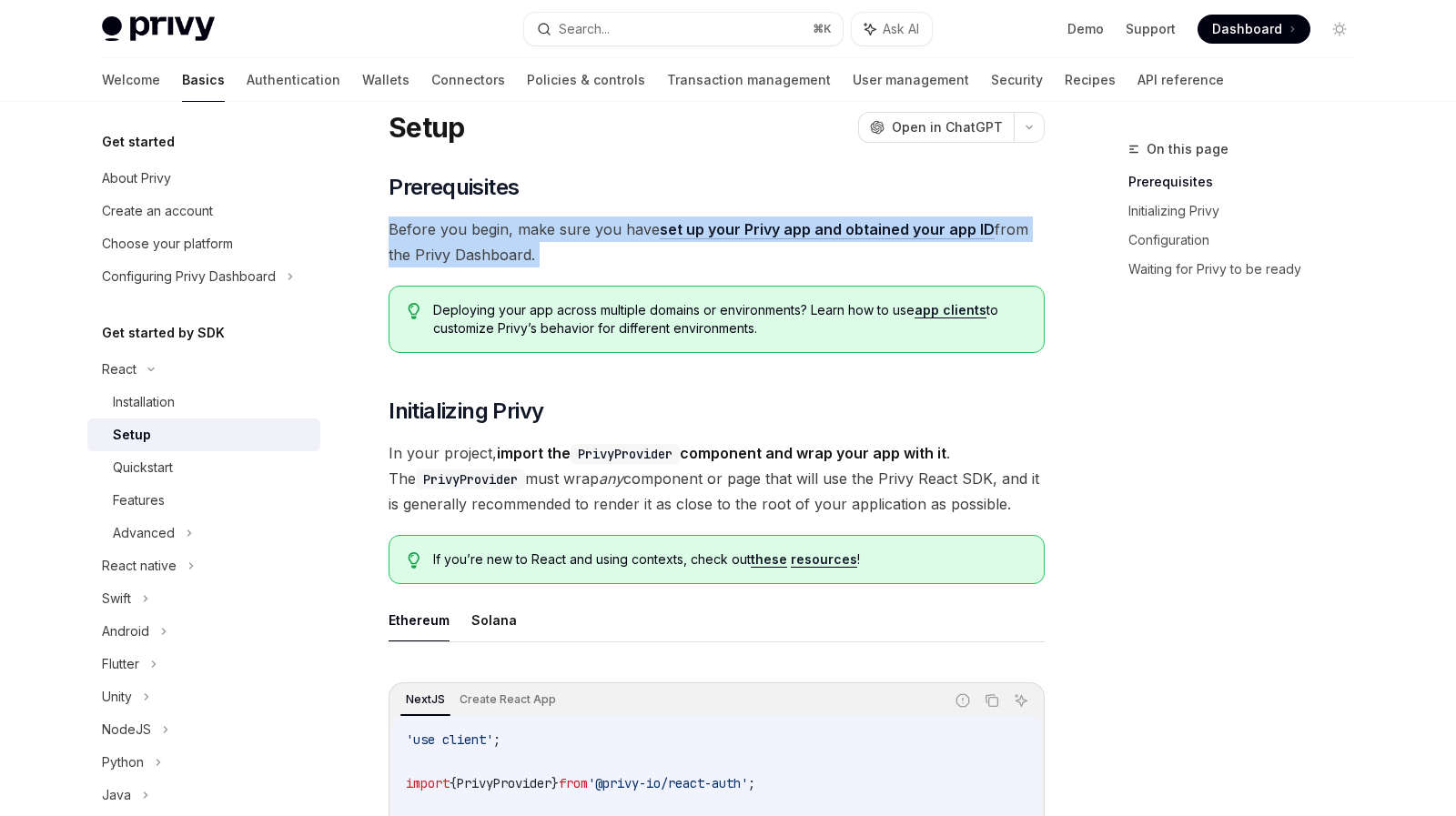
click at [576, 221] on span "Before you begin, make sure you have set up your Privy app and obtained your ap…" at bounding box center [717, 242] width 656 height 51
click at [576, 265] on span "Before you begin, make sure you have set up your Privy app and obtained your ap…" at bounding box center [717, 242] width 656 height 51
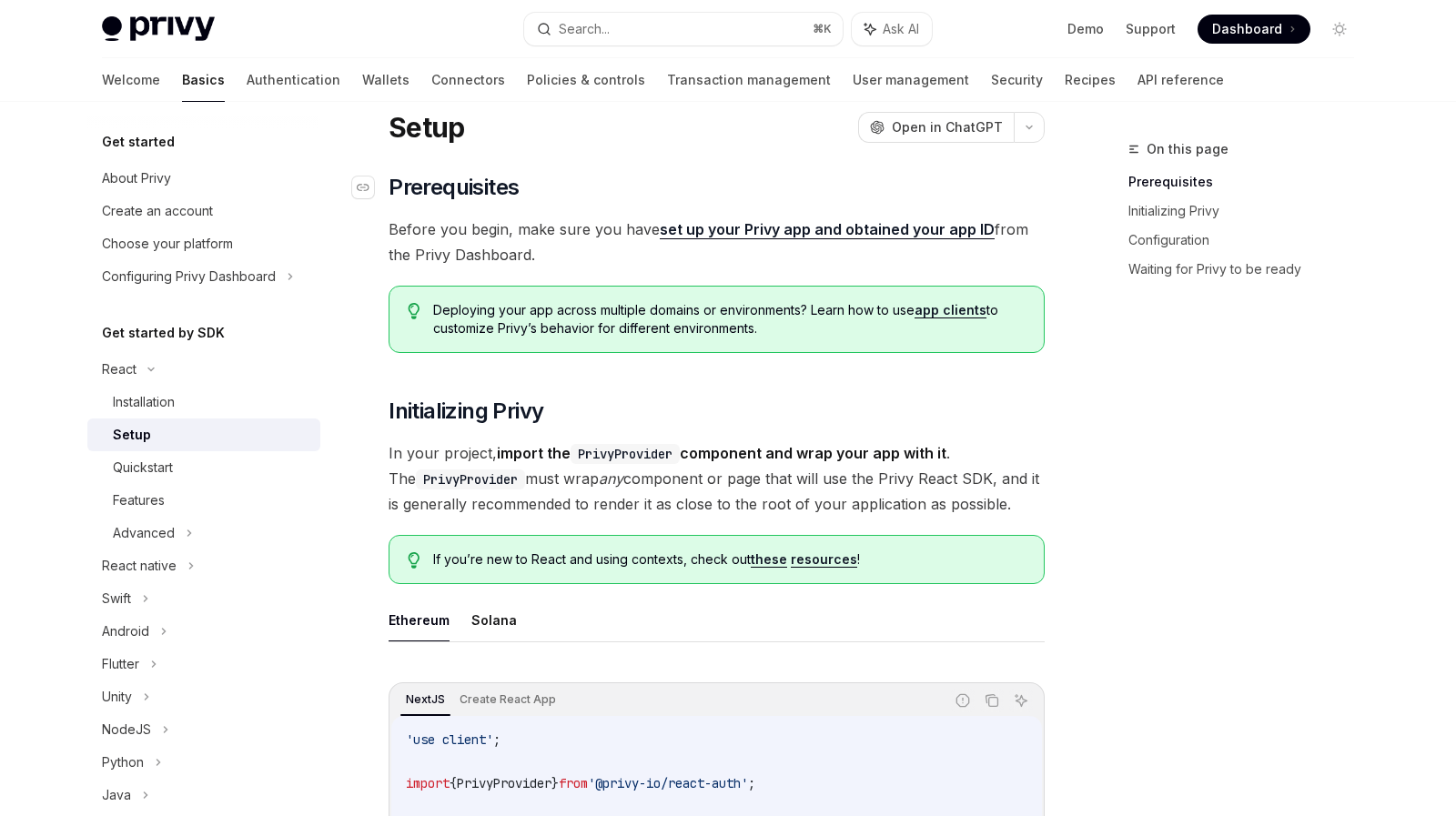
click at [491, 181] on span "Prerequisites" at bounding box center [454, 188] width 130 height 30
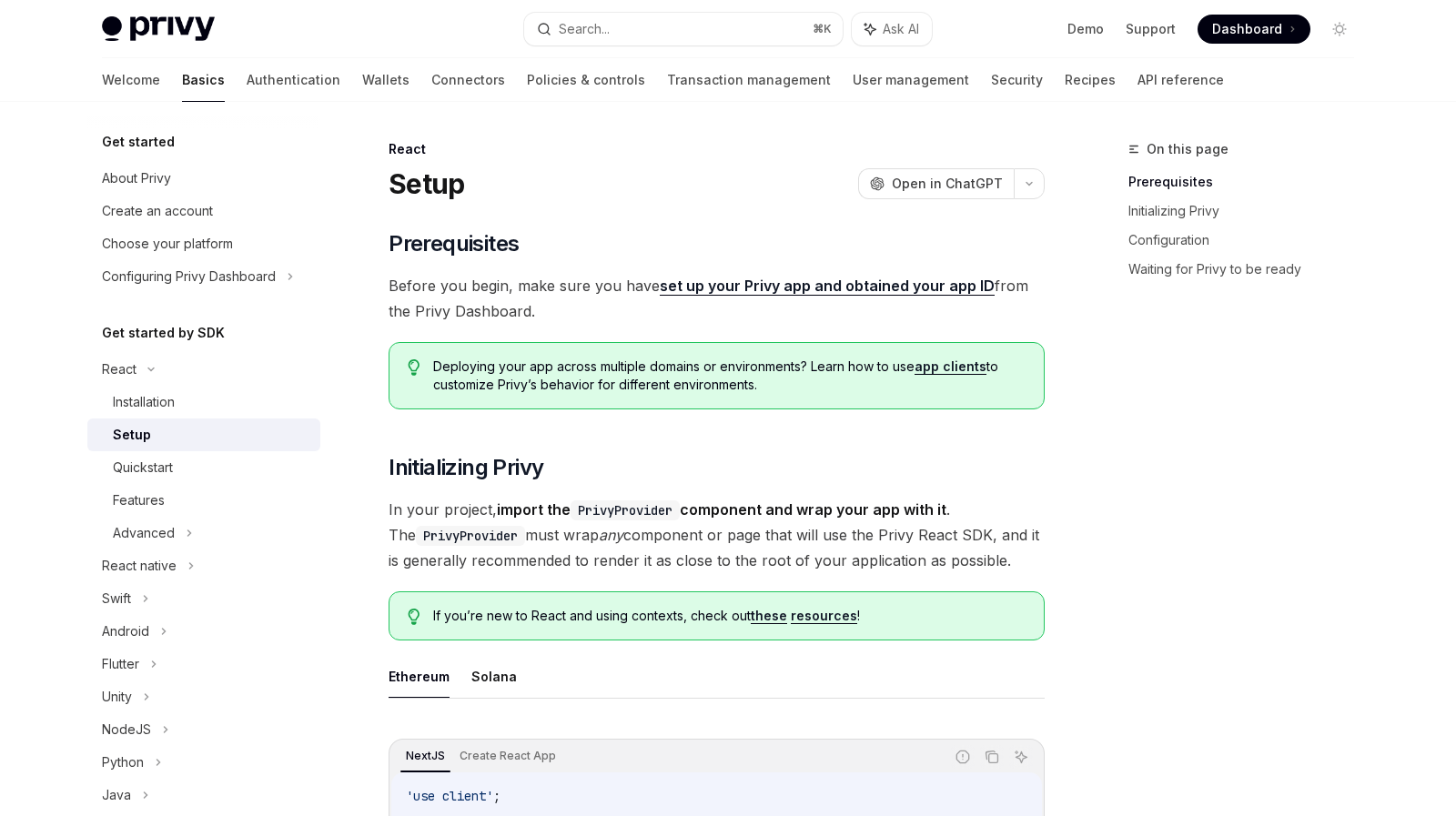
click at [487, 183] on div "Setup OpenAI Open in ChatGPT" at bounding box center [717, 183] width 656 height 32
click at [578, 185] on div "Setup OpenAI Open in ChatGPT" at bounding box center [717, 183] width 656 height 32
click at [572, 293] on span "Before you begin, make sure you have set up your Privy app and obtained your ap…" at bounding box center [717, 298] width 656 height 51
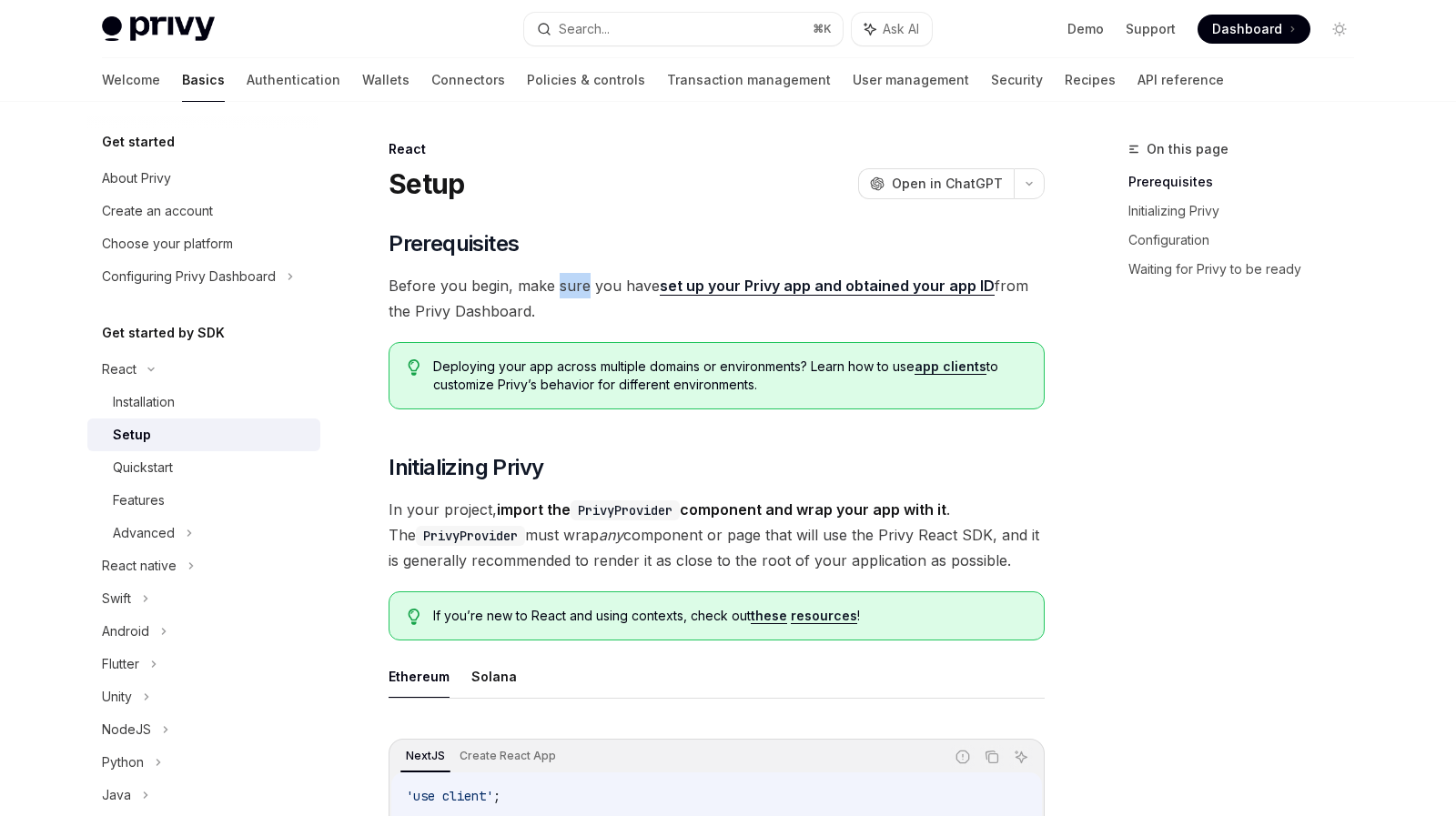
click at [572, 293] on span "Before you begin, make sure you have set up your Privy app and obtained your ap…" at bounding box center [717, 298] width 656 height 51
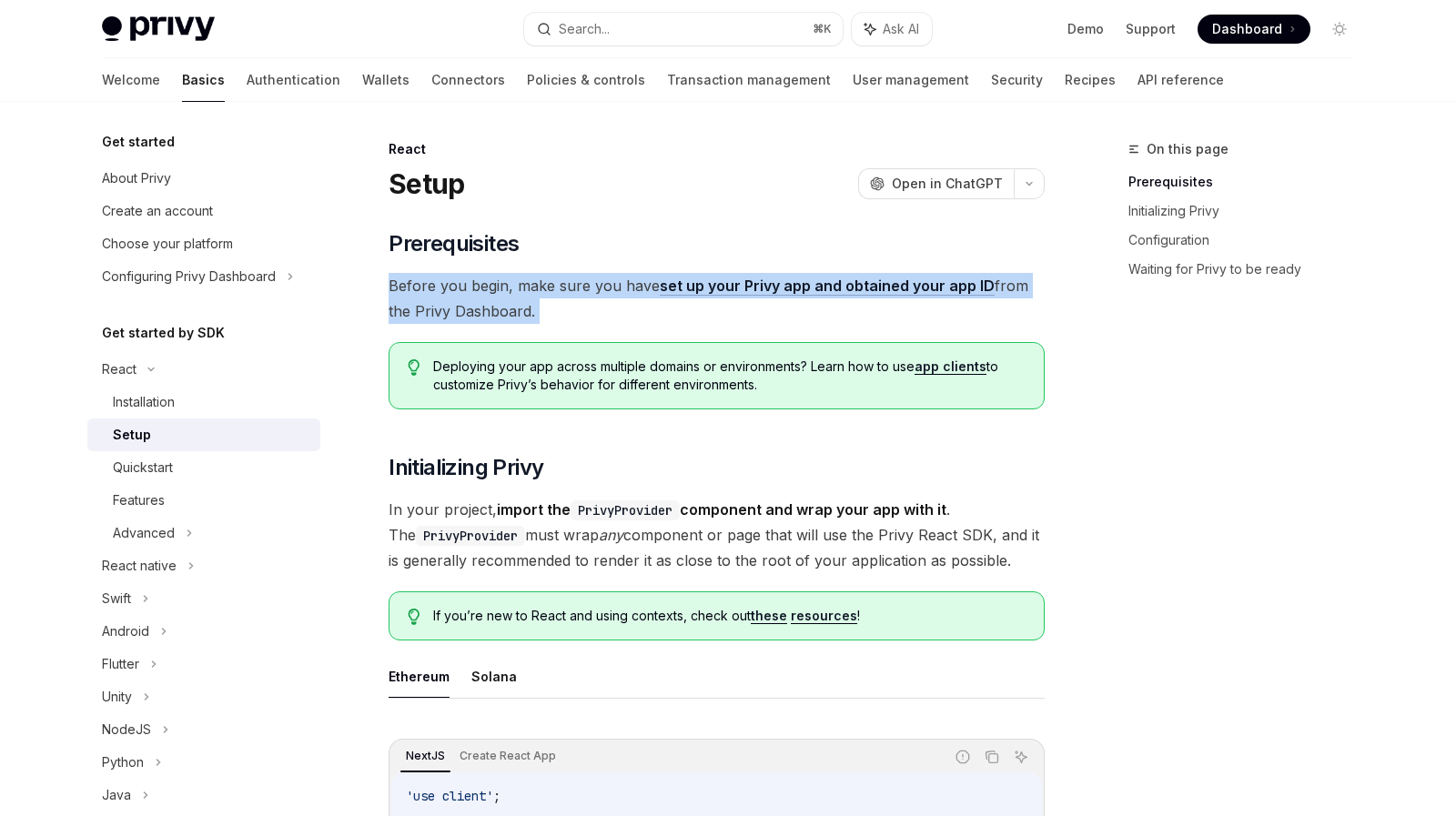
click at [572, 293] on span "Before you begin, make sure you have set up your Privy app and obtained your ap…" at bounding box center [717, 298] width 656 height 51
click at [570, 312] on span "Before you begin, make sure you have set up your Privy app and obtained your ap…" at bounding box center [717, 298] width 656 height 51
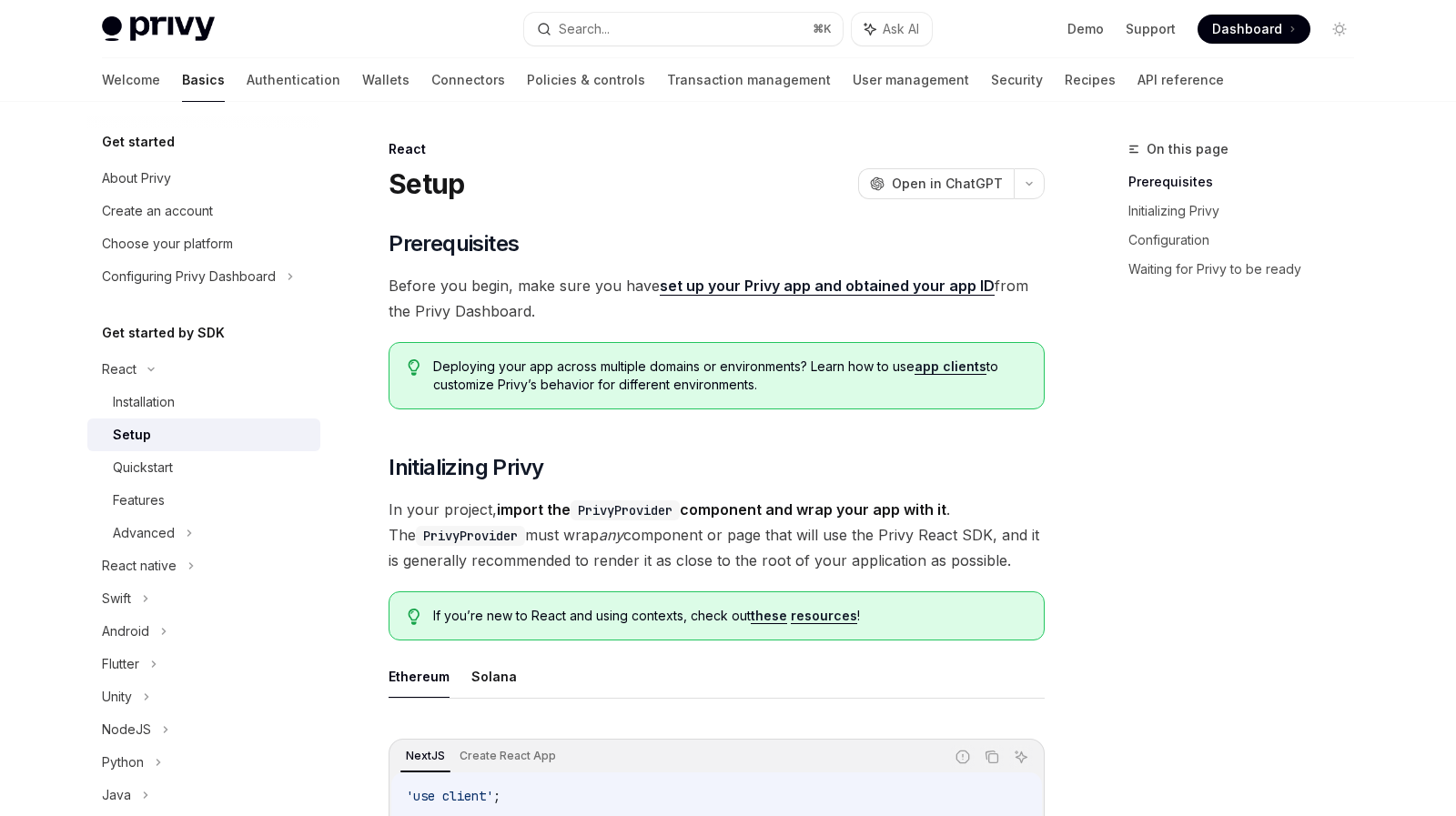
click at [570, 312] on span "Before you begin, make sure you have set up your Privy app and obtained your ap…" at bounding box center [717, 298] width 656 height 51
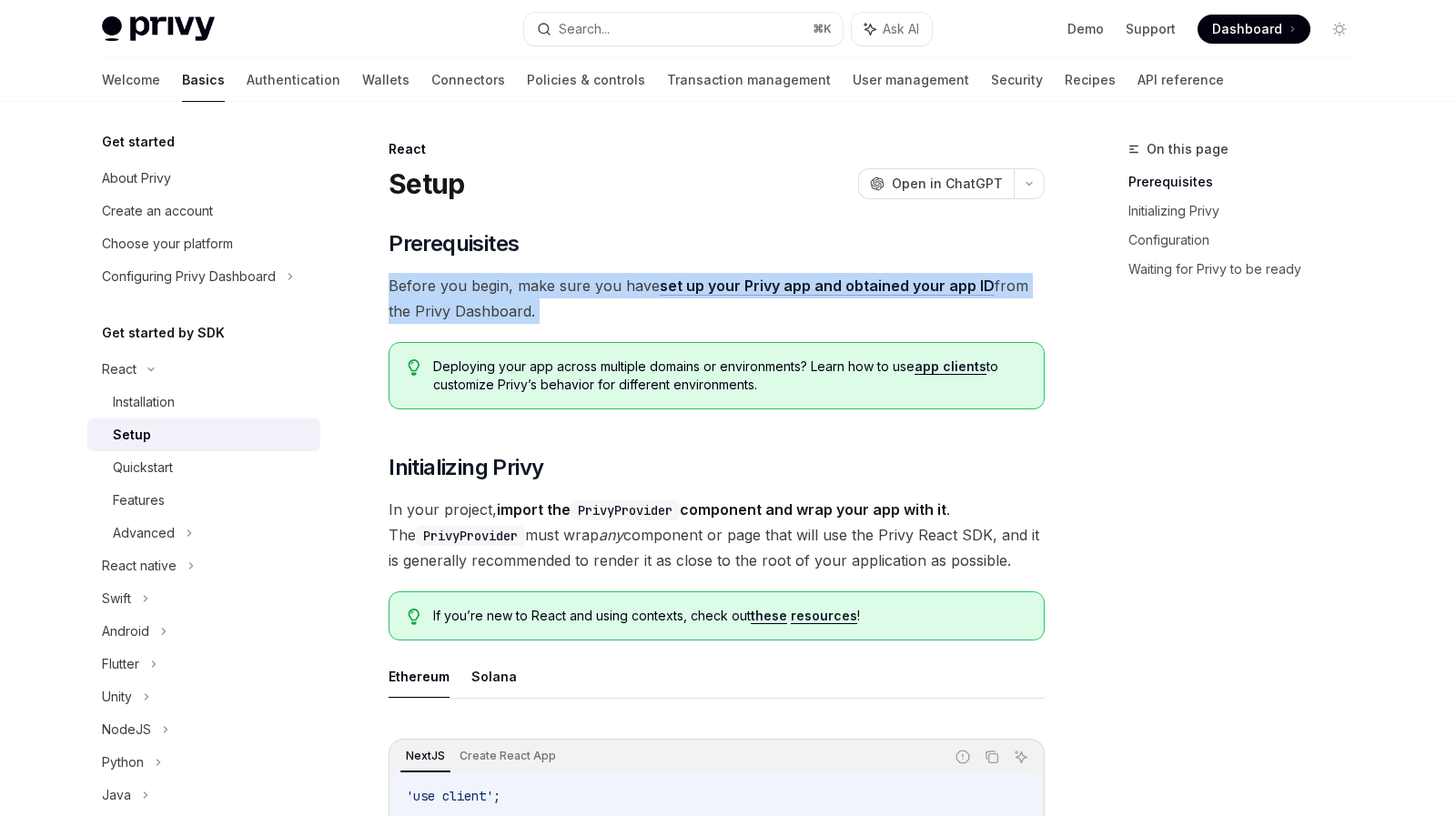
click at [570, 312] on span "Before you begin, make sure you have set up your Privy app and obtained your ap…" at bounding box center [717, 298] width 656 height 51
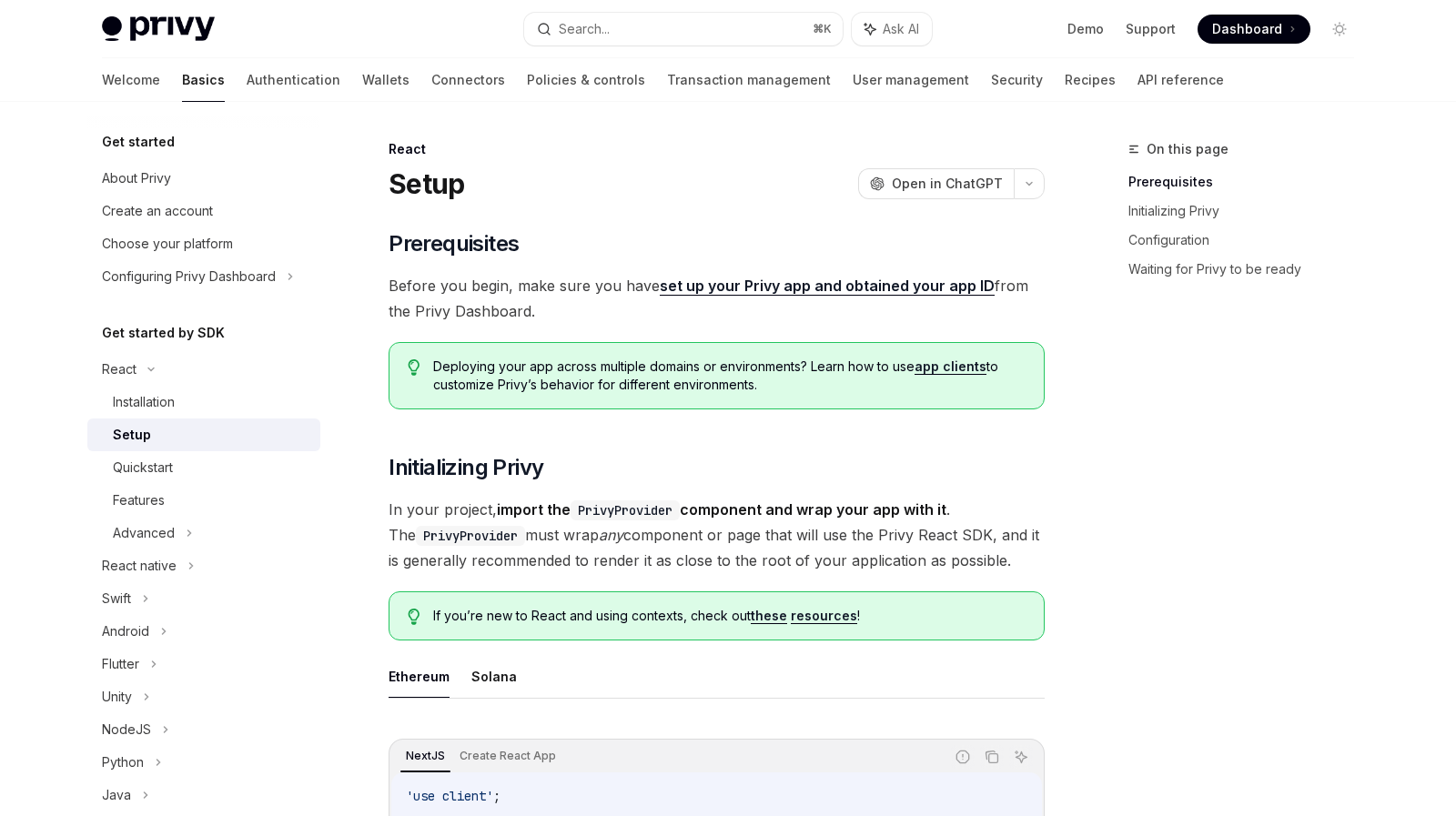
click at [576, 377] on span "Deploying your app across multiple domains or environments? Learn how to use ap…" at bounding box center [729, 375] width 593 height 36
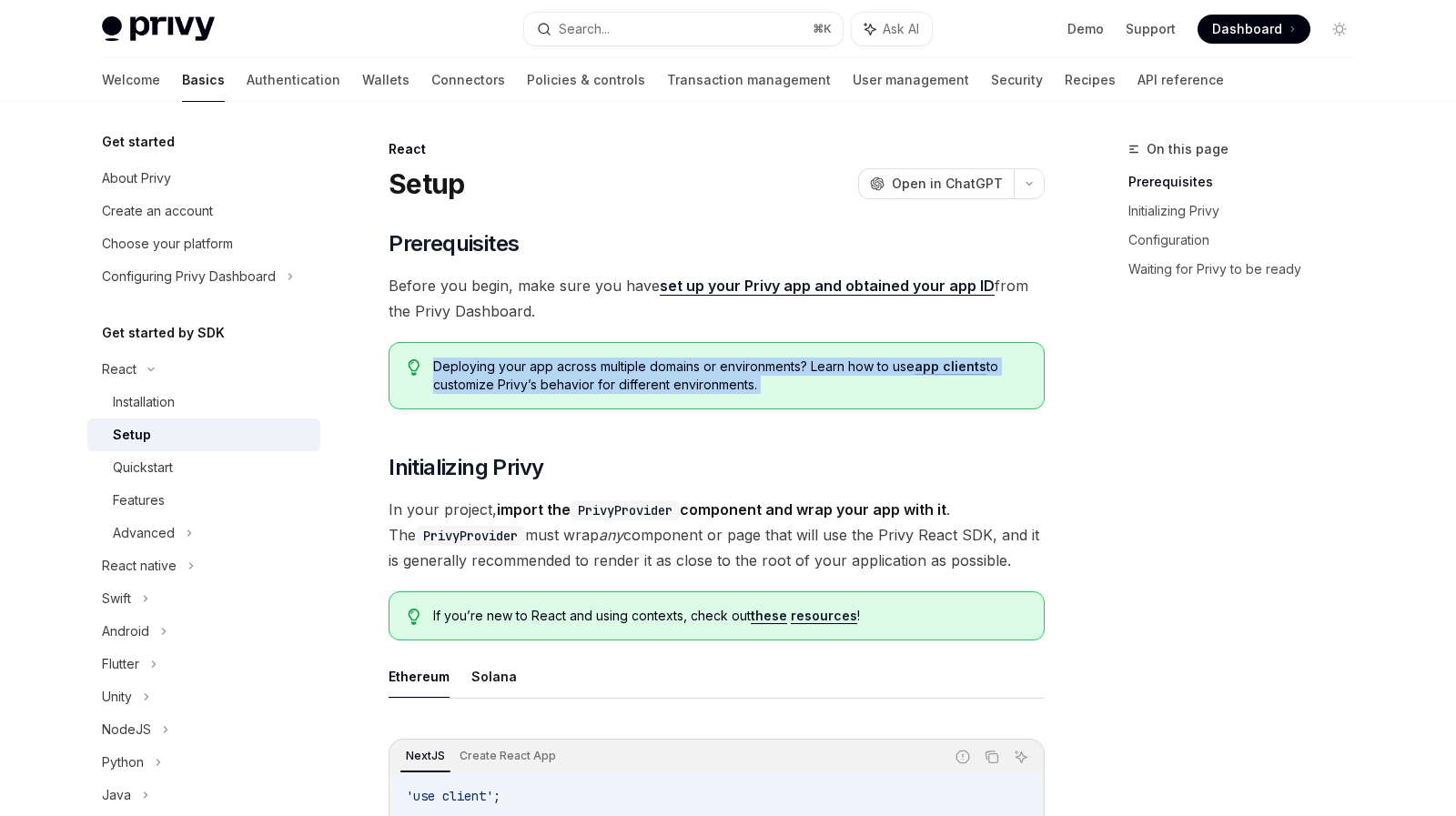
click at [576, 377] on span "Deploying your app across multiple domains or environments? Learn how to use ap…" at bounding box center [729, 375] width 593 height 36
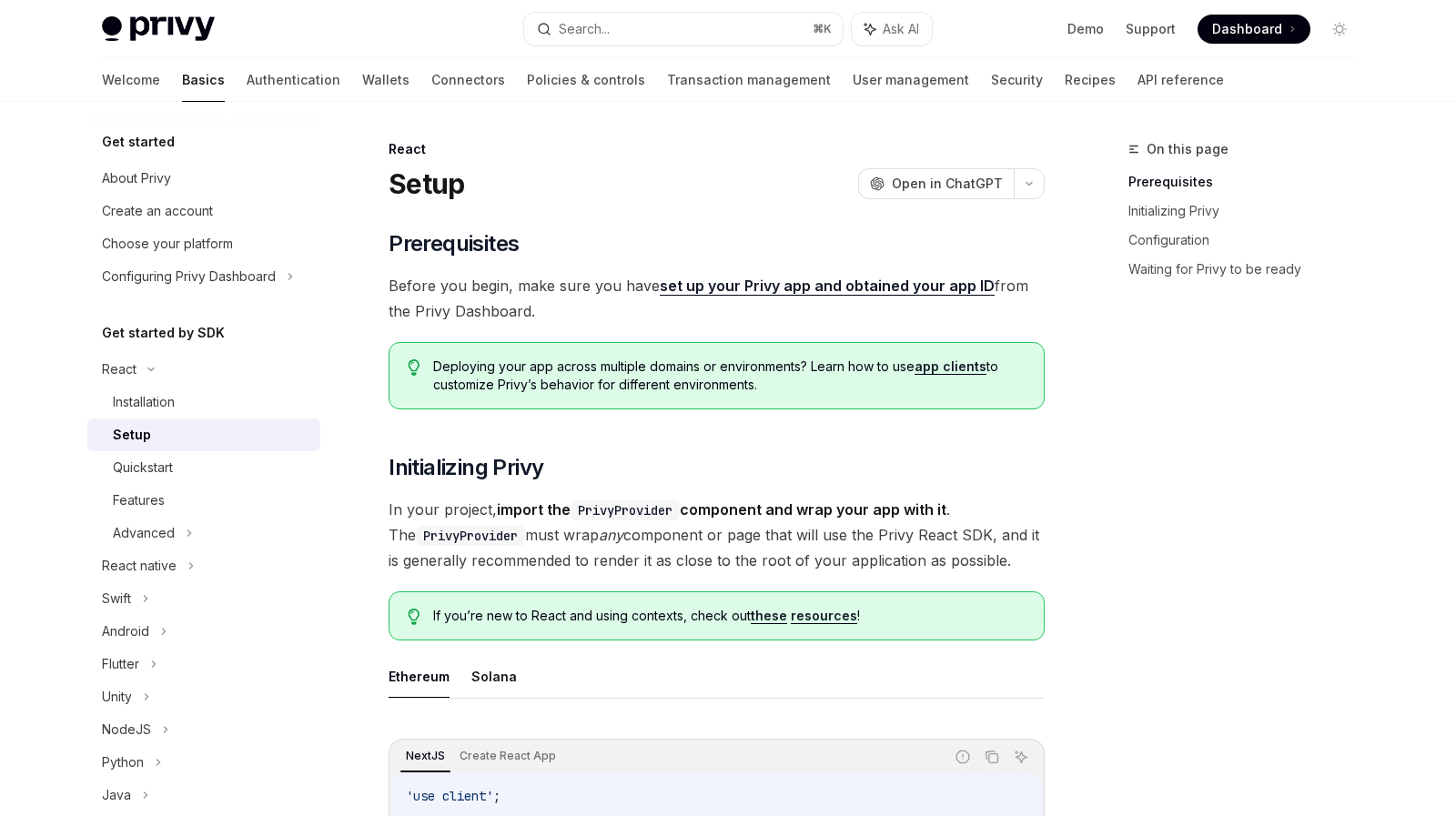
click at [594, 315] on span "Before you begin, make sure you have set up your Privy app and obtained your ap…" at bounding box center [717, 298] width 656 height 51
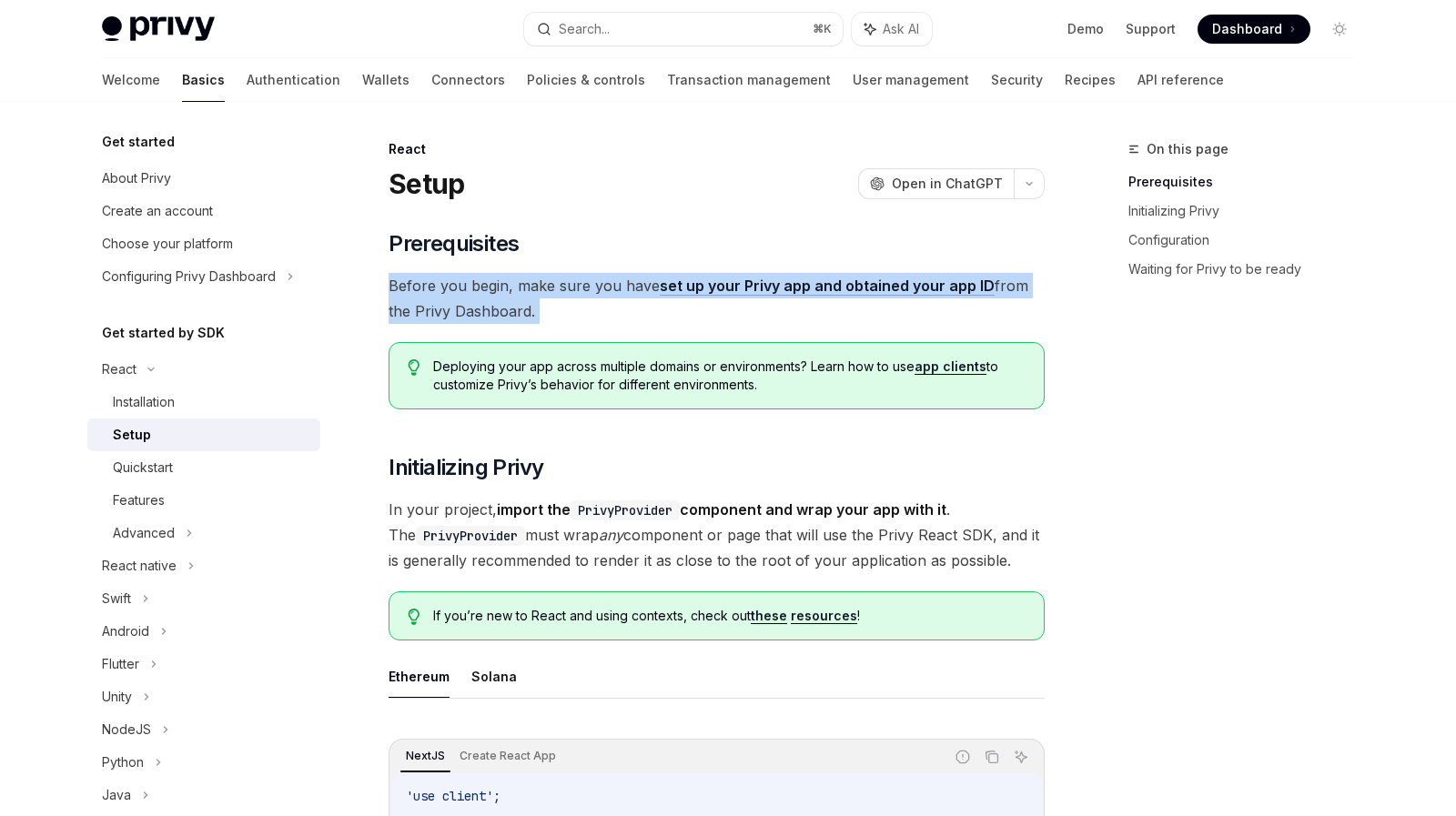
click at [594, 315] on span "Before you begin, make sure you have set up your Privy app and obtained your ap…" at bounding box center [717, 298] width 656 height 51
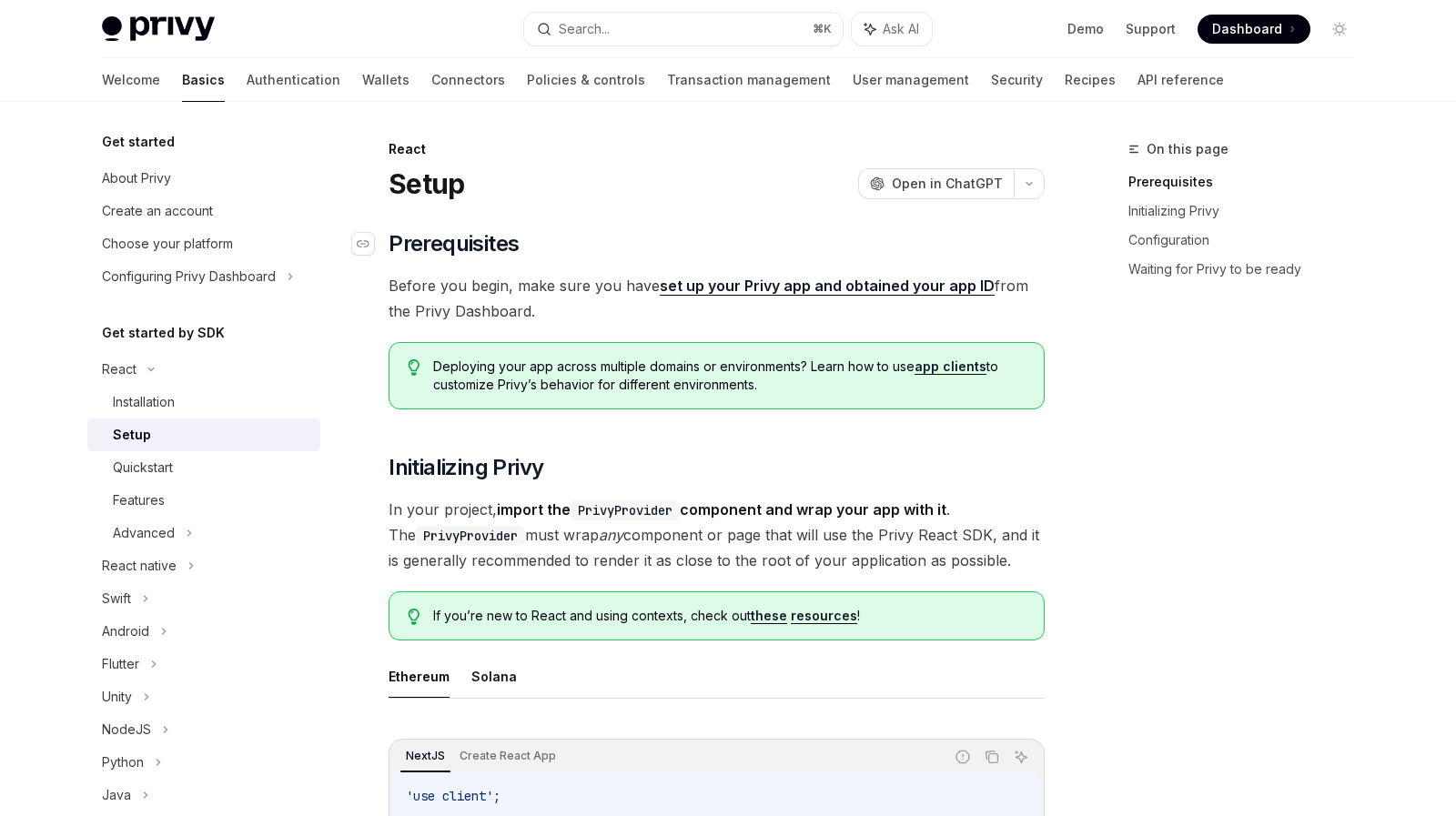
click at [598, 234] on h2 "​ Prerequisites" at bounding box center [717, 244] width 656 height 30
click at [596, 312] on span "Before you begin, make sure you have set up your Privy app and obtained your ap…" at bounding box center [717, 298] width 656 height 51
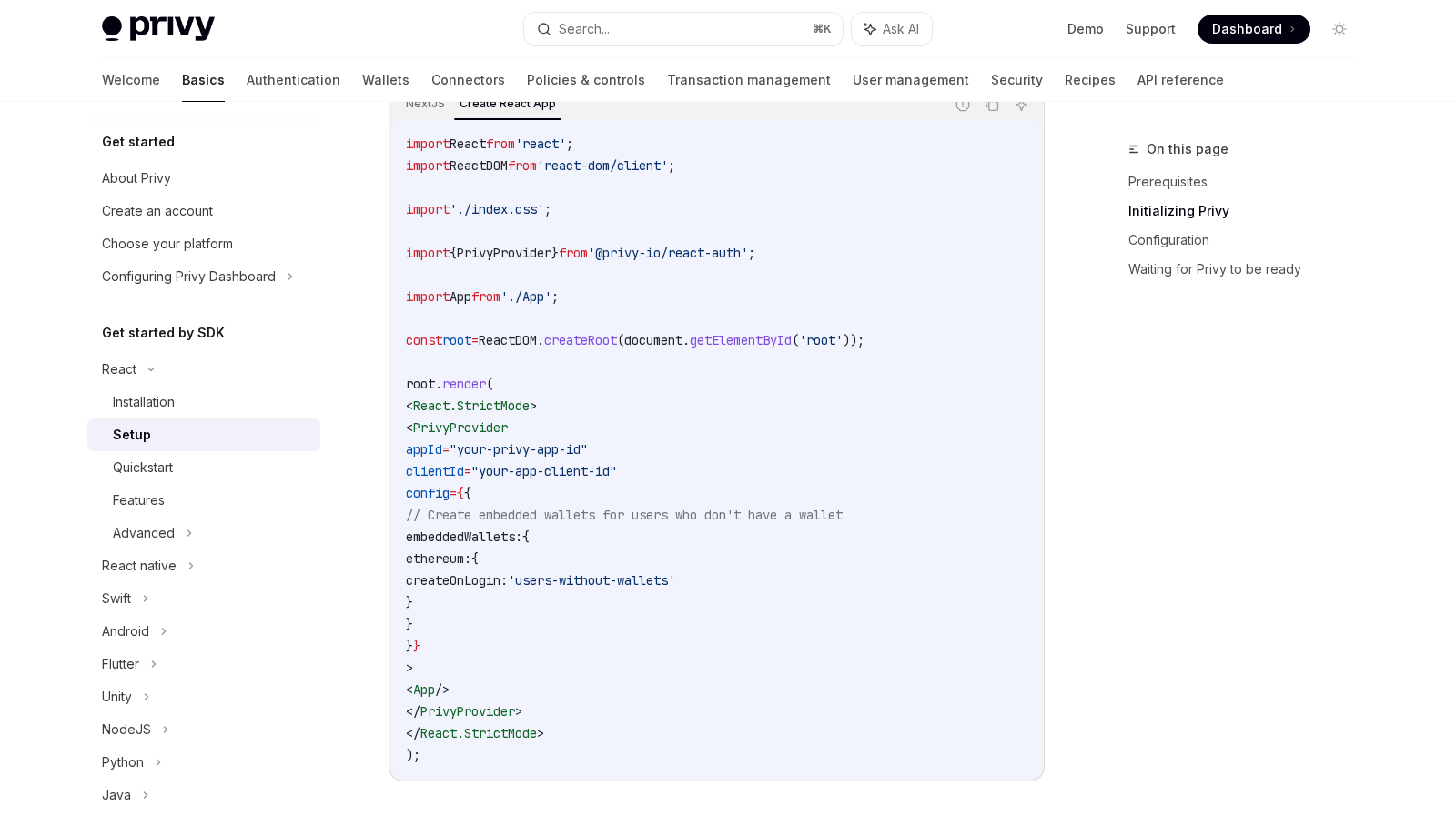
scroll to position [762, 0]
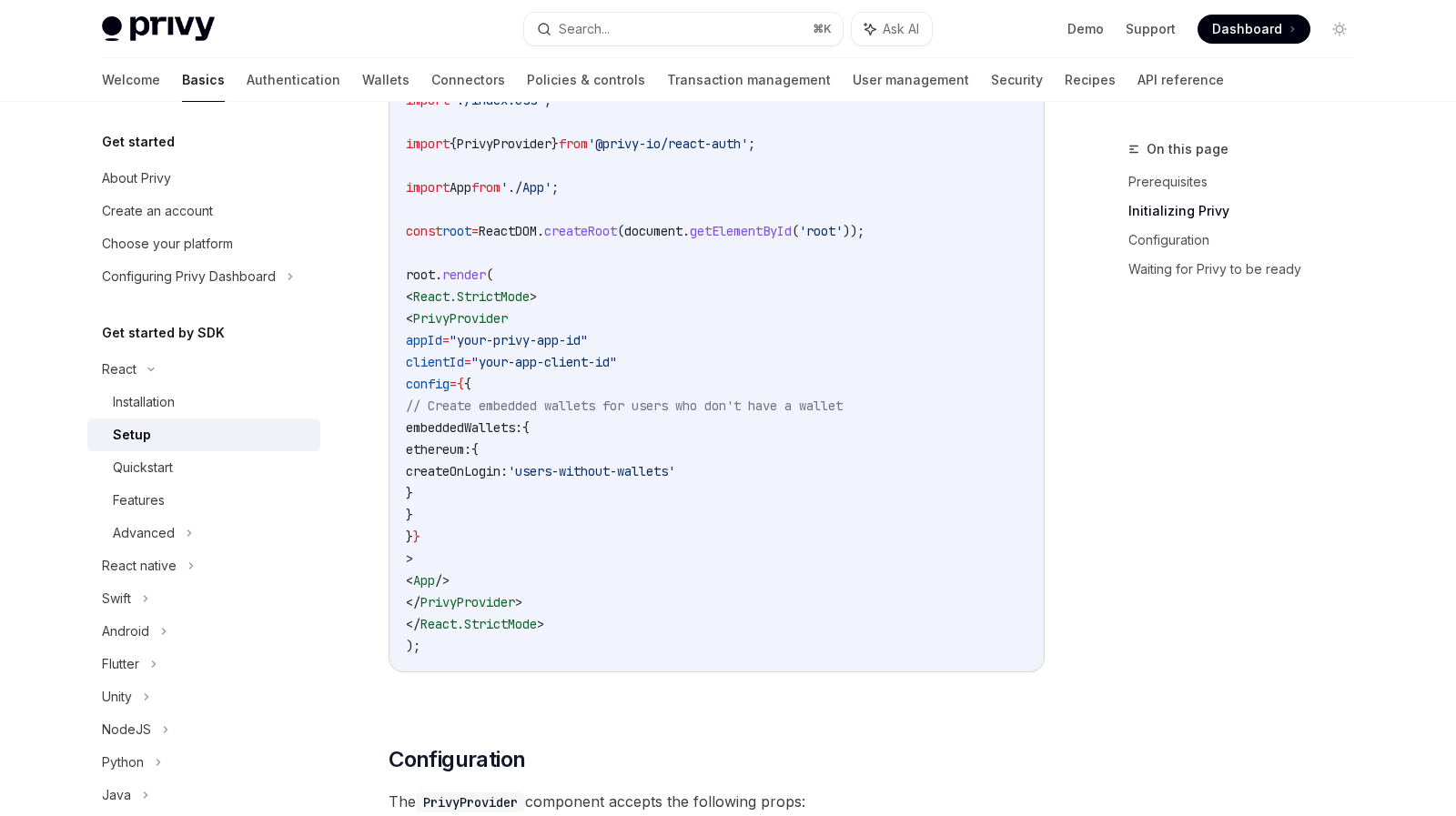
click at [508, 312] on span "PrivyProvider" at bounding box center [461, 318] width 95 height 17
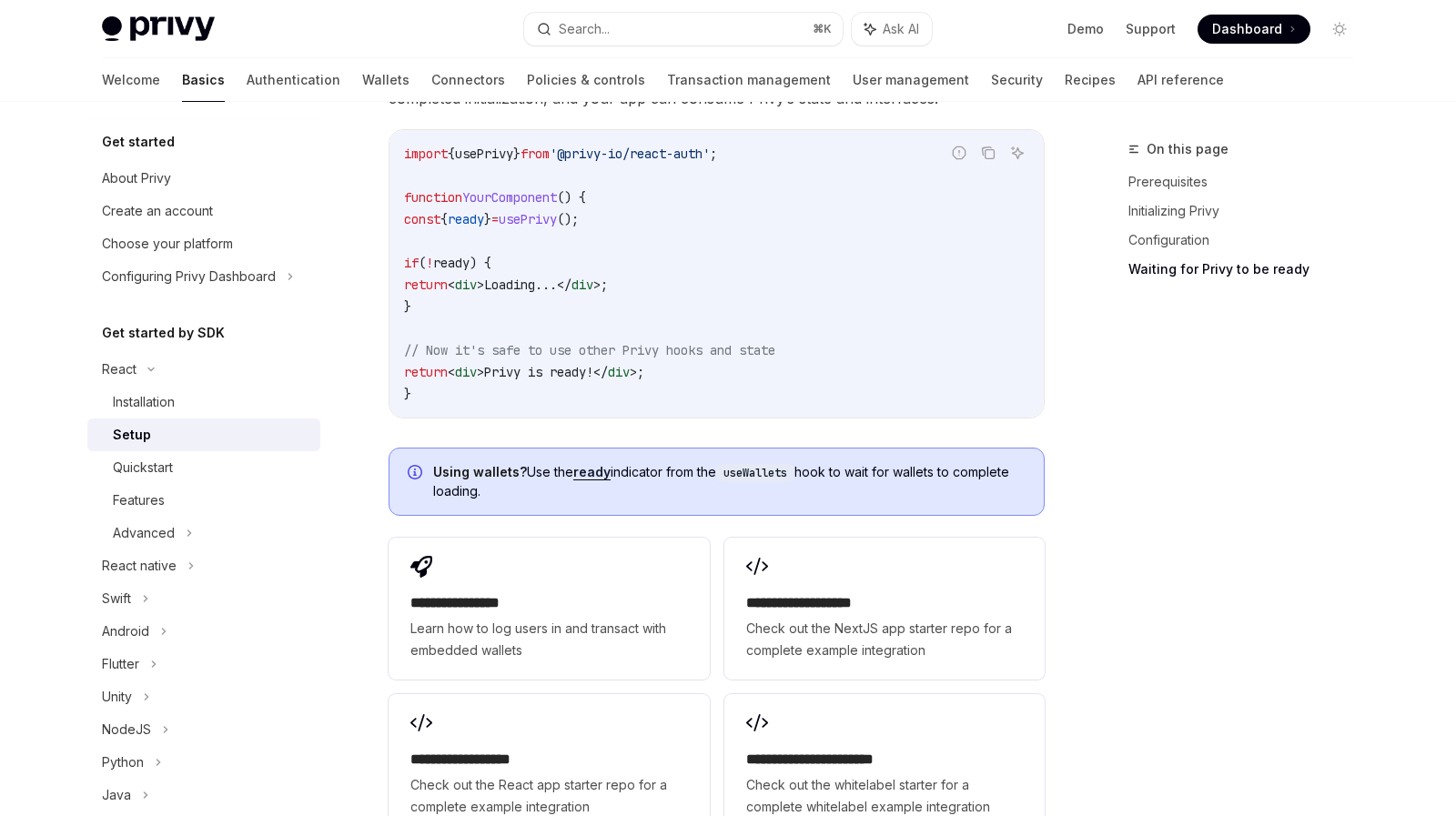
scroll to position [2098, 0]
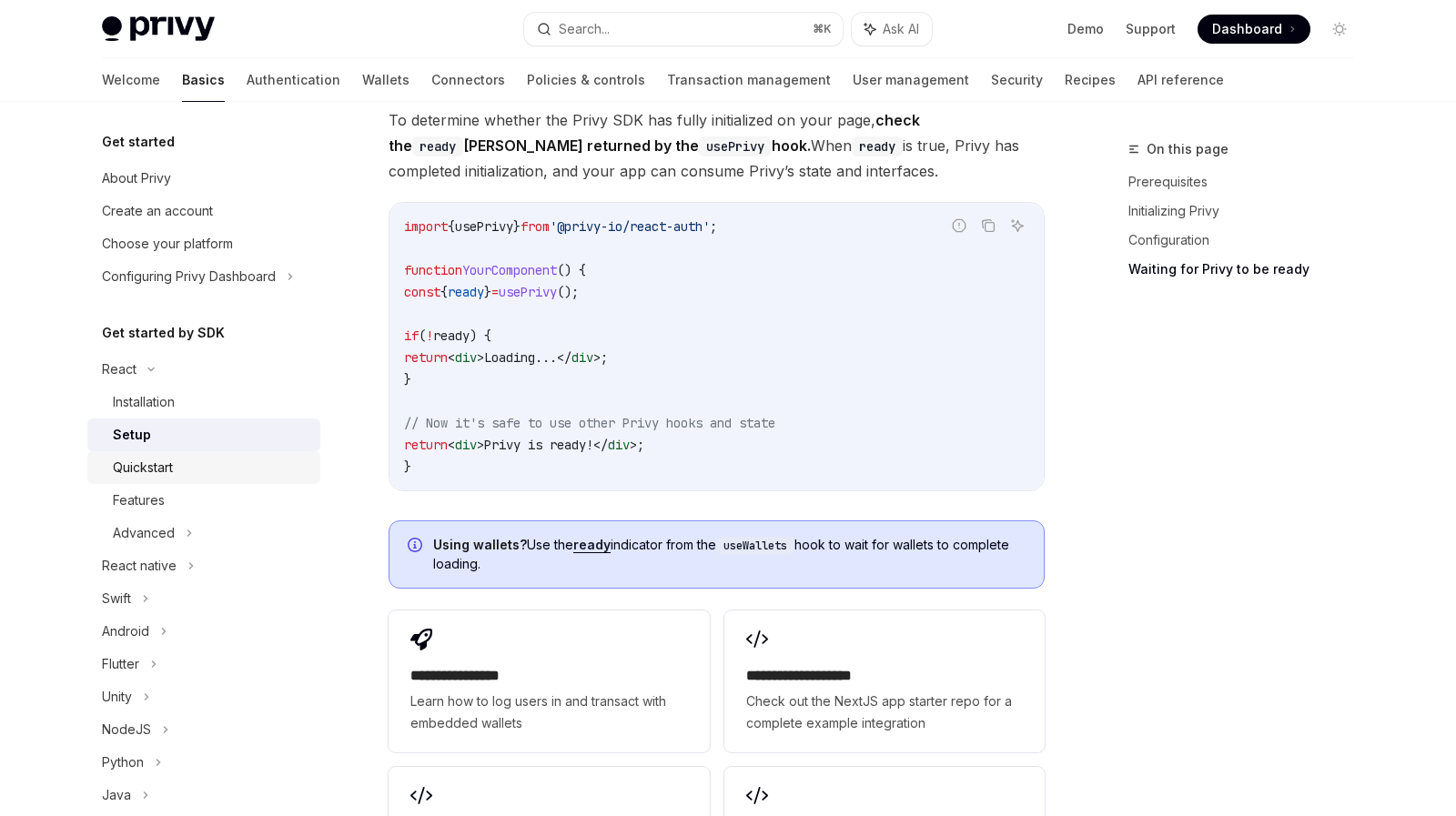
click at [218, 460] on div "Quickstart" at bounding box center [212, 468] width 197 height 22
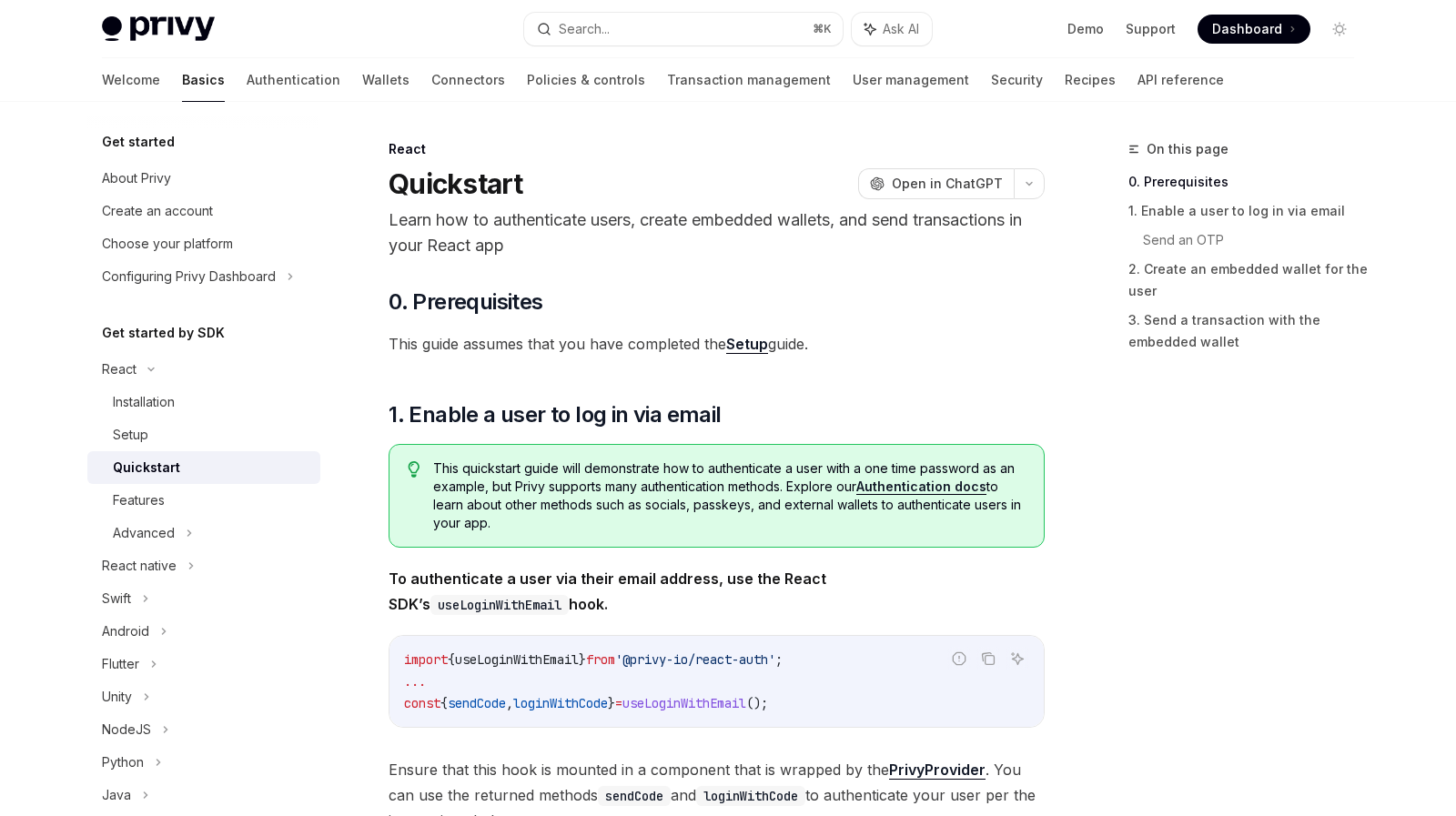
click at [469, 523] on span "This quickstart guide will demonstrate how to authenticate a user with a one ti…" at bounding box center [729, 496] width 593 height 73
click at [496, 527] on span "This quickstart guide will demonstrate how to authenticate a user with a one ti…" at bounding box center [729, 496] width 593 height 73
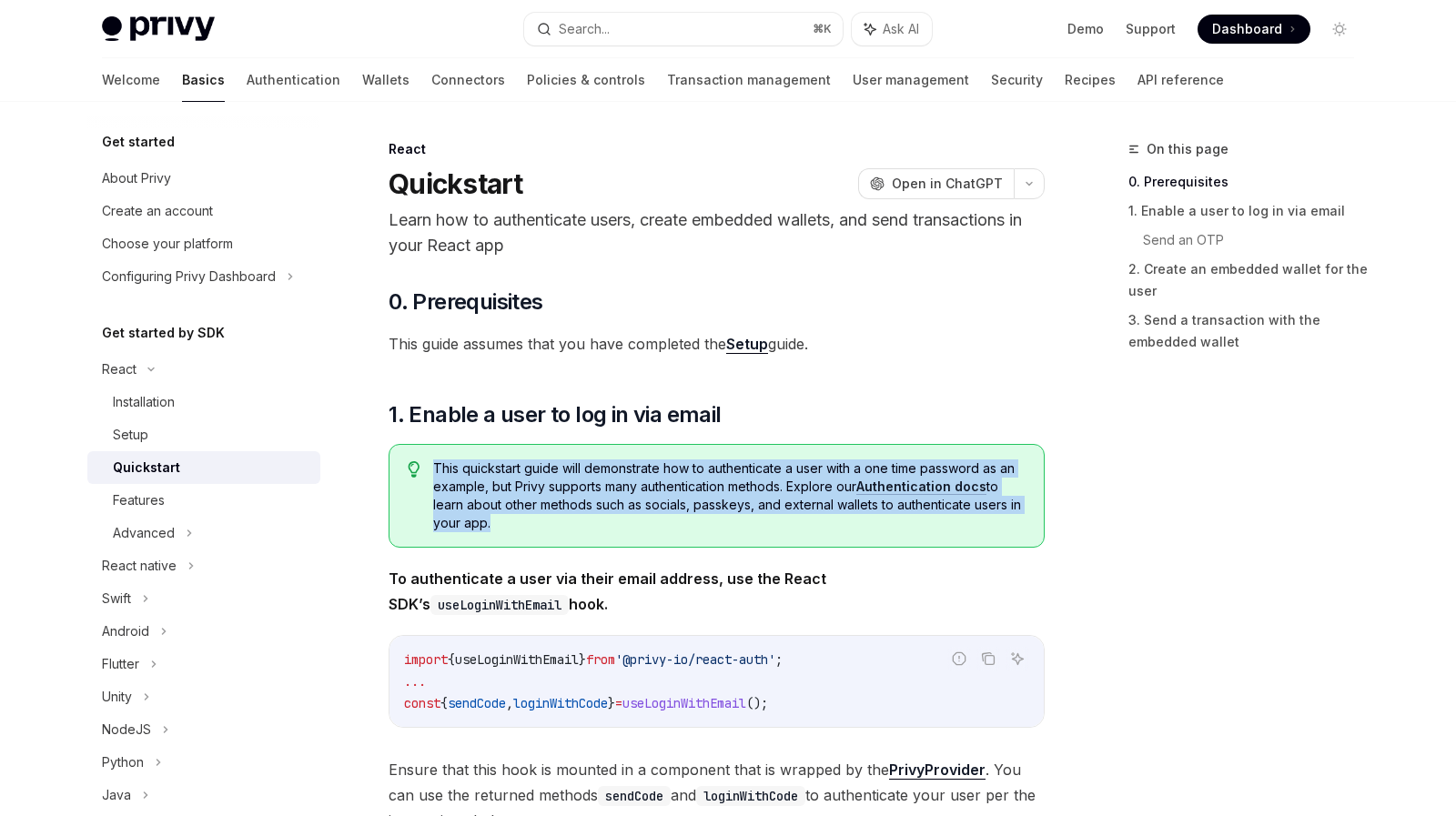
click at [496, 527] on span "This quickstart guide will demonstrate how to authenticate a user with a one ti…" at bounding box center [729, 496] width 593 height 73
click at [501, 527] on span "This quickstart guide will demonstrate how to authenticate a user with a one ti…" at bounding box center [729, 496] width 593 height 73
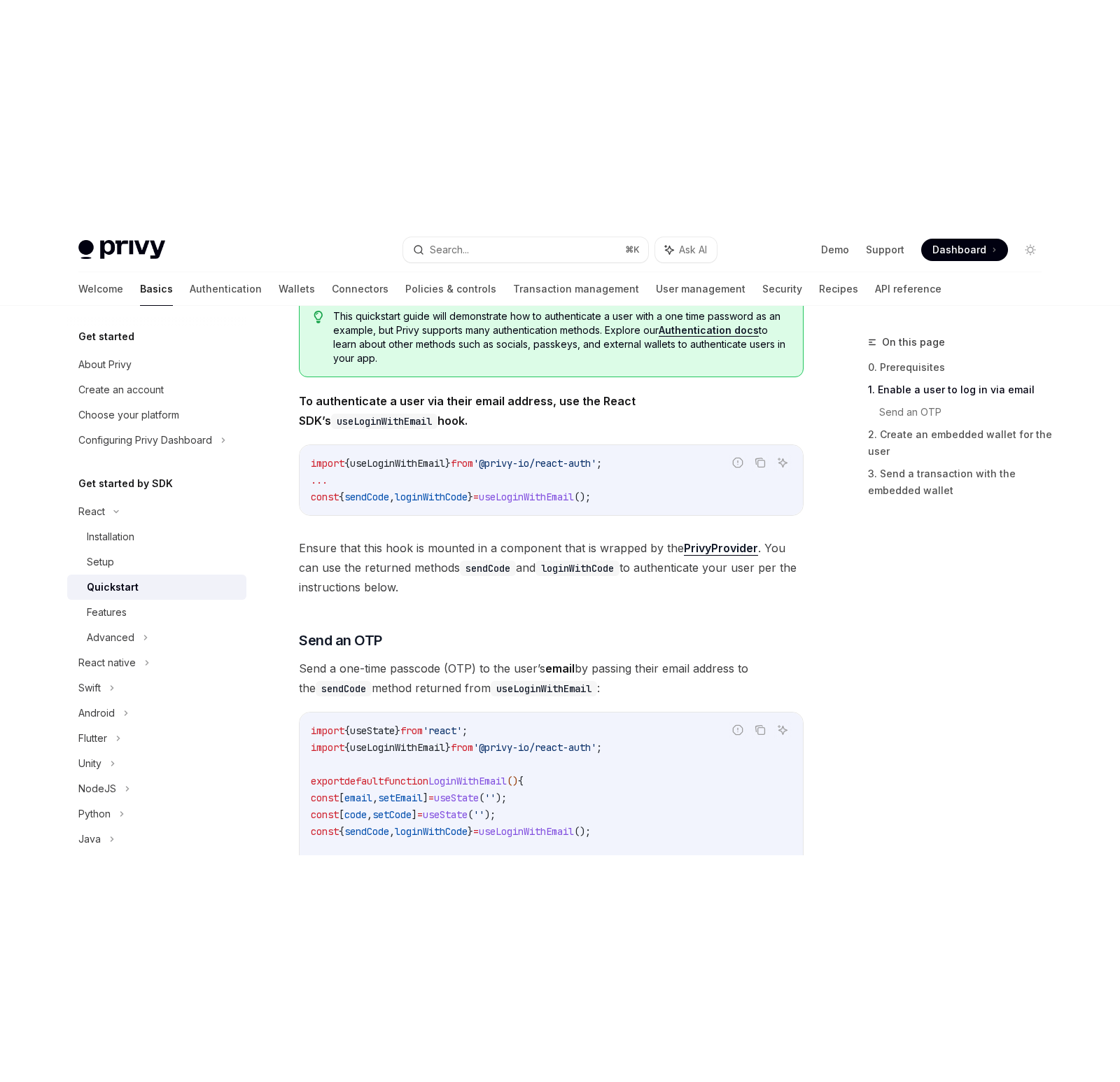
scroll to position [467, 0]
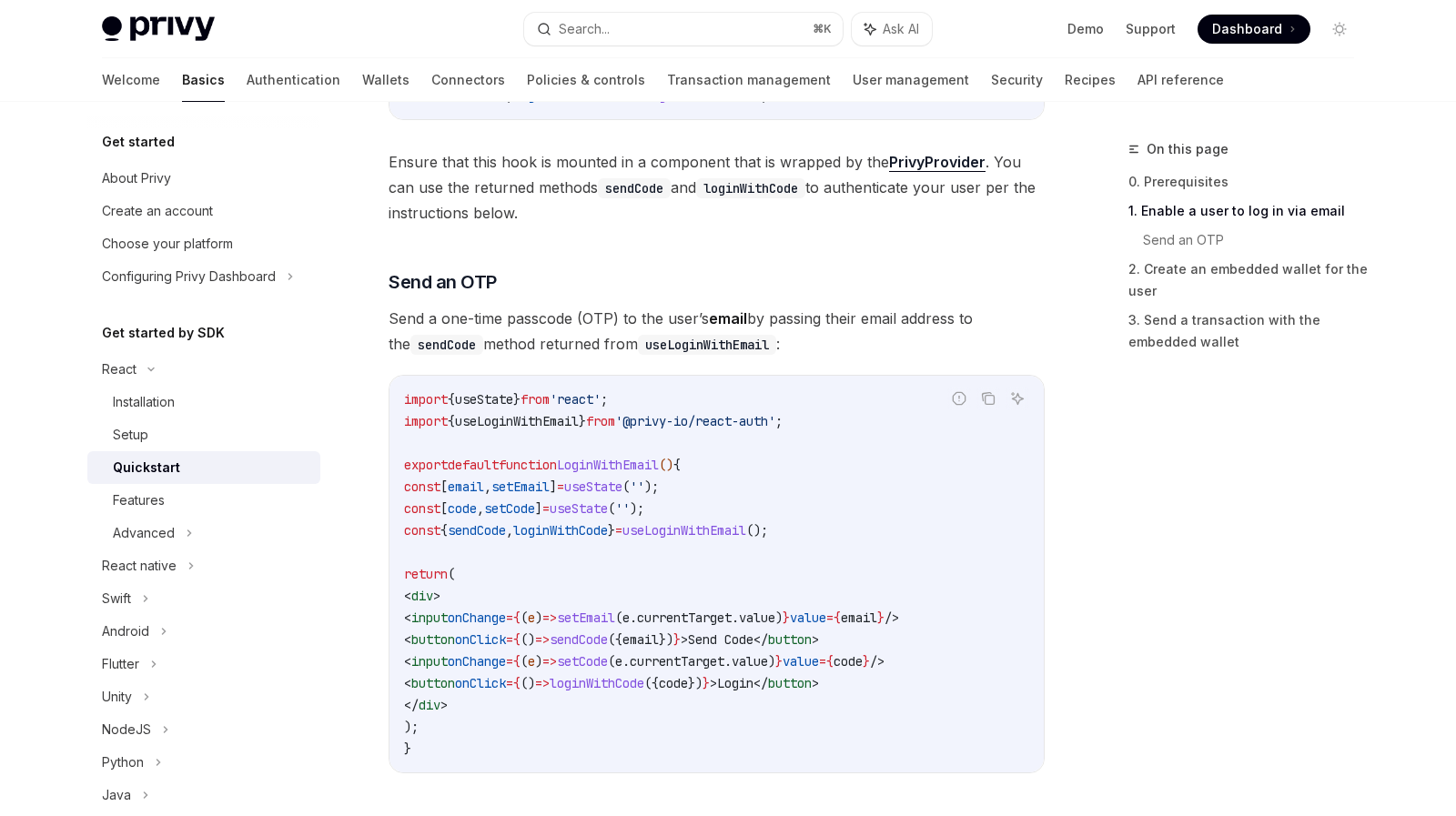
type textarea "*"
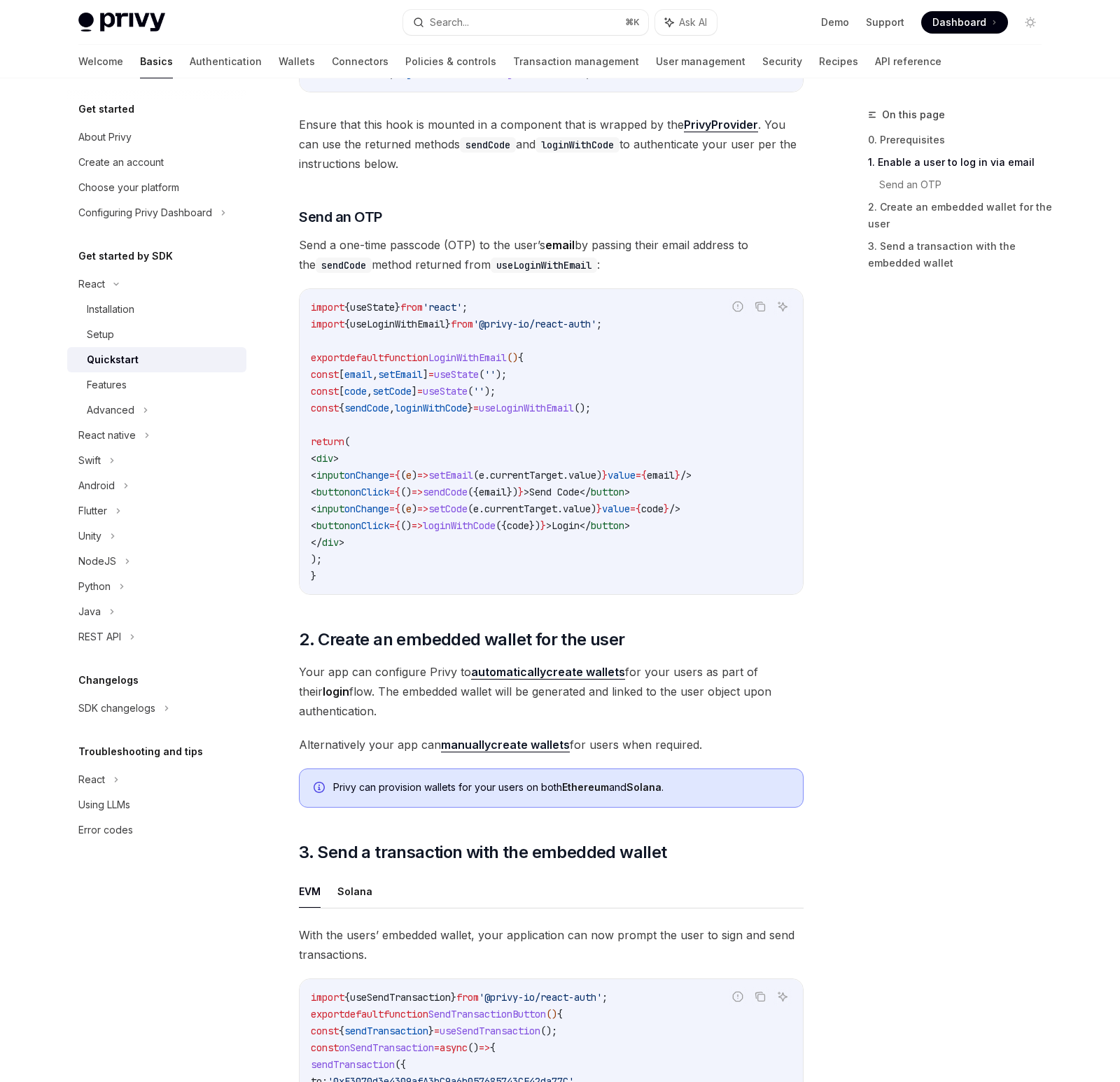
scroll to position [0, 0]
